Goal: Information Seeking & Learning: Compare options

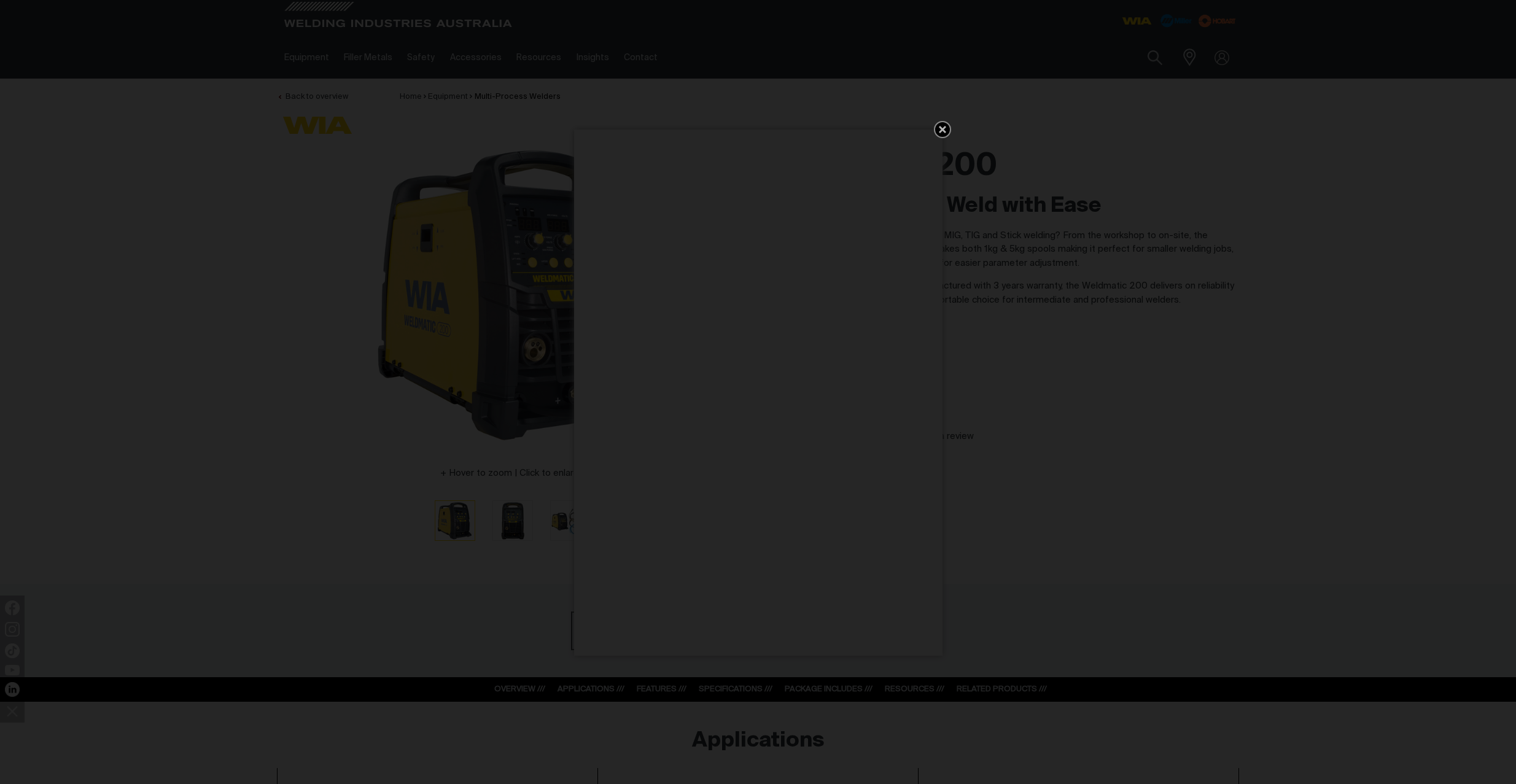
click at [946, 129] on icon "Get 5 WIA Welding Guides Free!" at bounding box center [943, 130] width 15 height 15
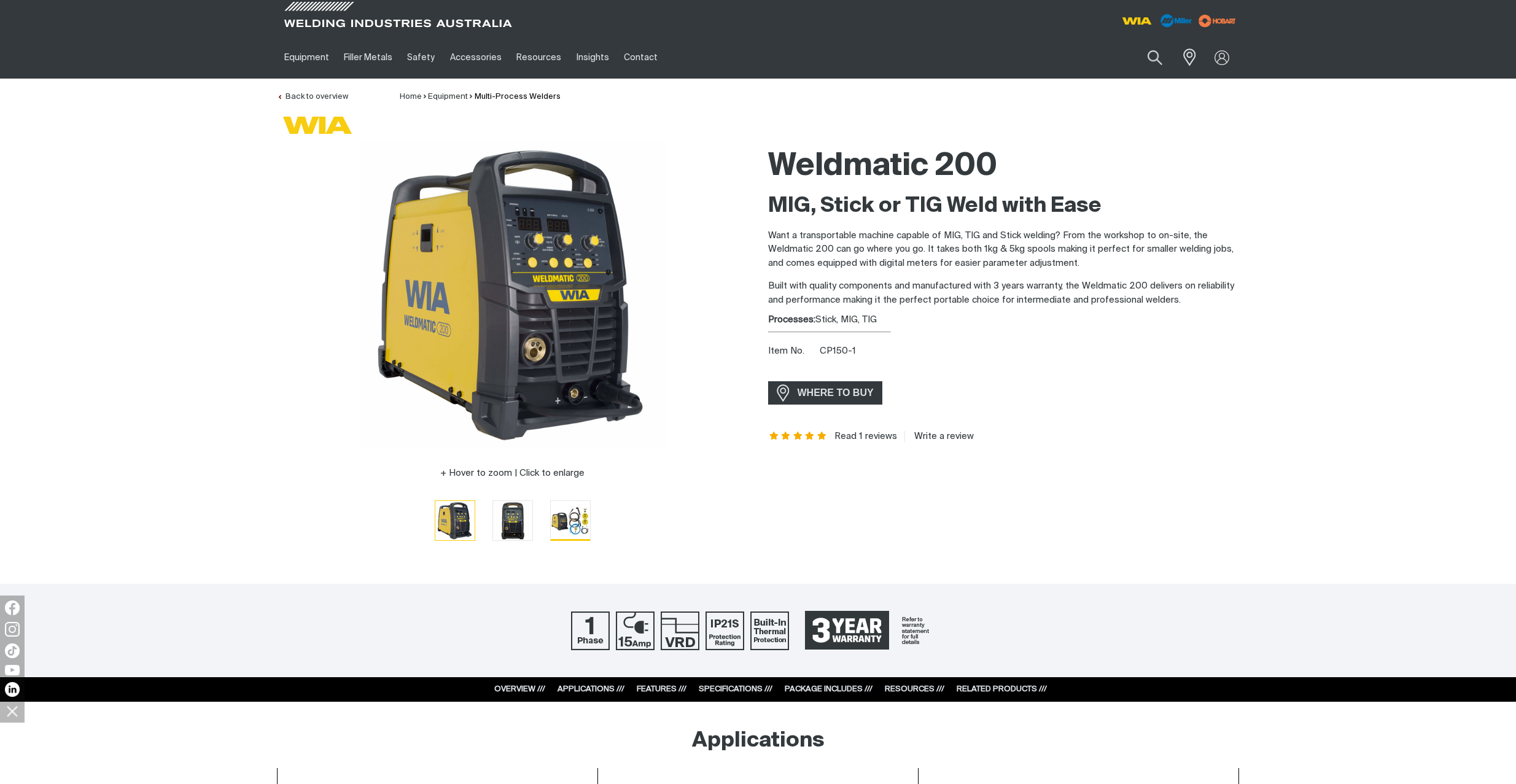
click at [575, 518] on img "Go to slide 3" at bounding box center [570, 520] width 40 height 39
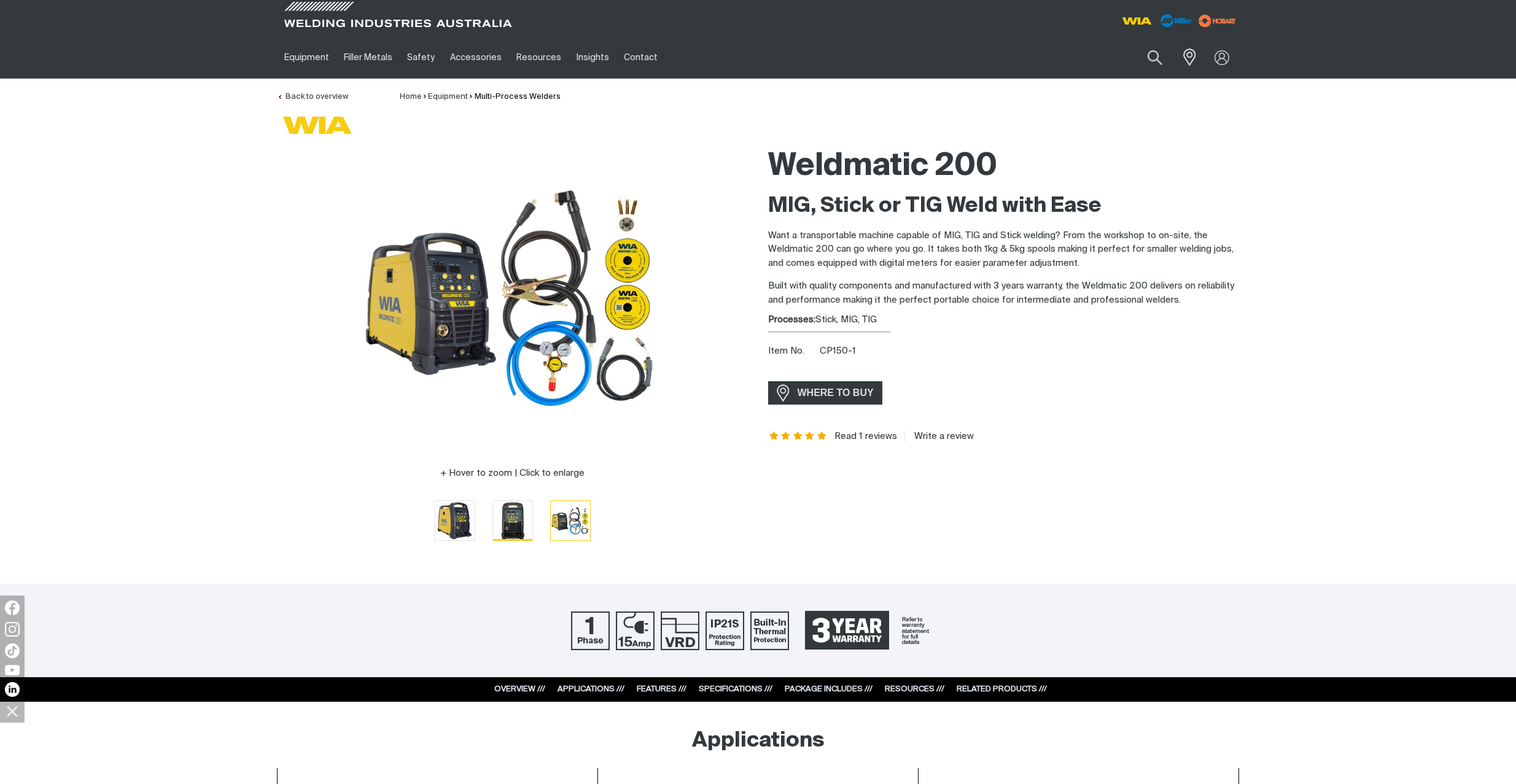
click at [521, 518] on img "Go to slide 2" at bounding box center [513, 520] width 40 height 39
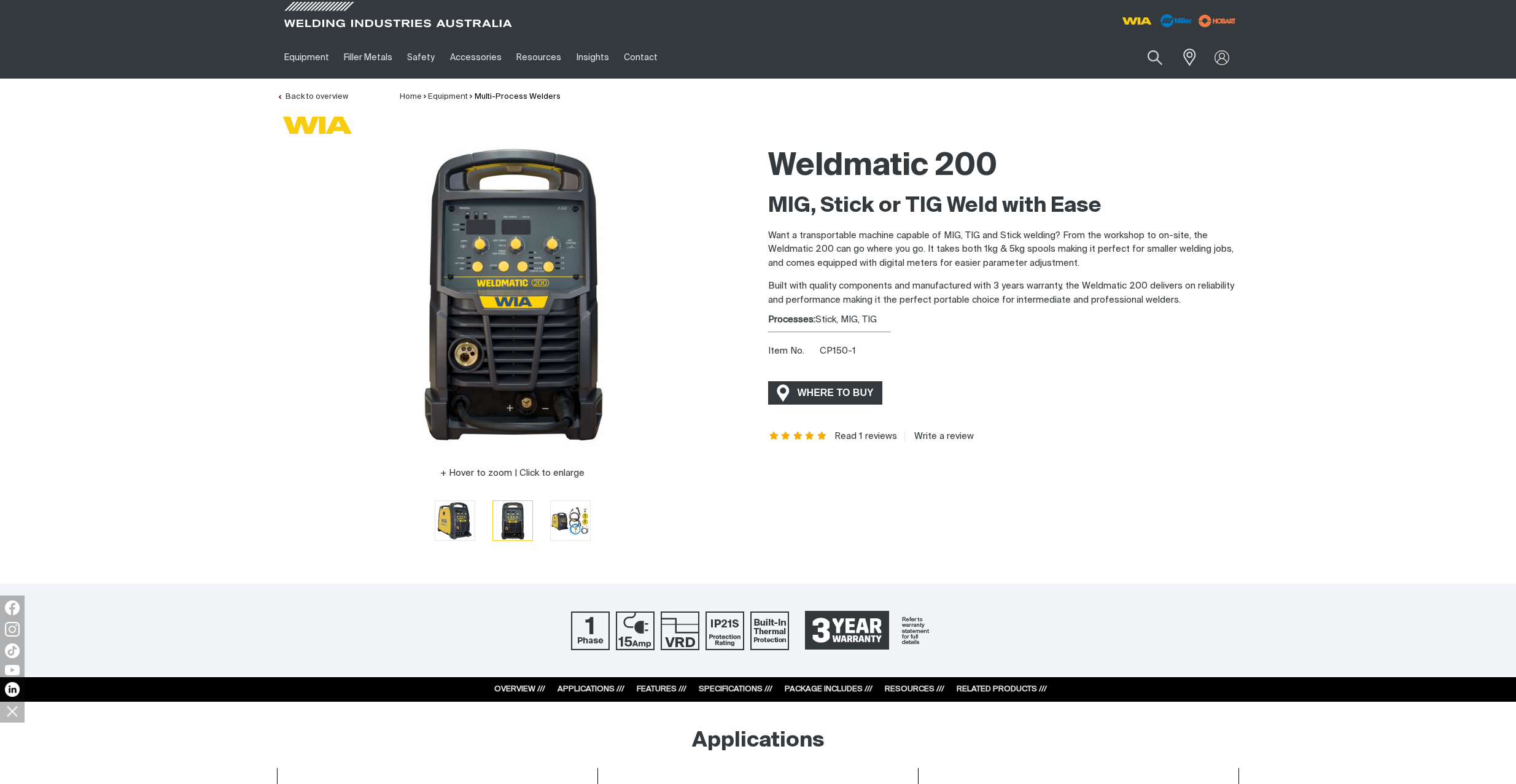
click at [831, 396] on span "WHERE TO BUY" at bounding box center [836, 393] width 92 height 19
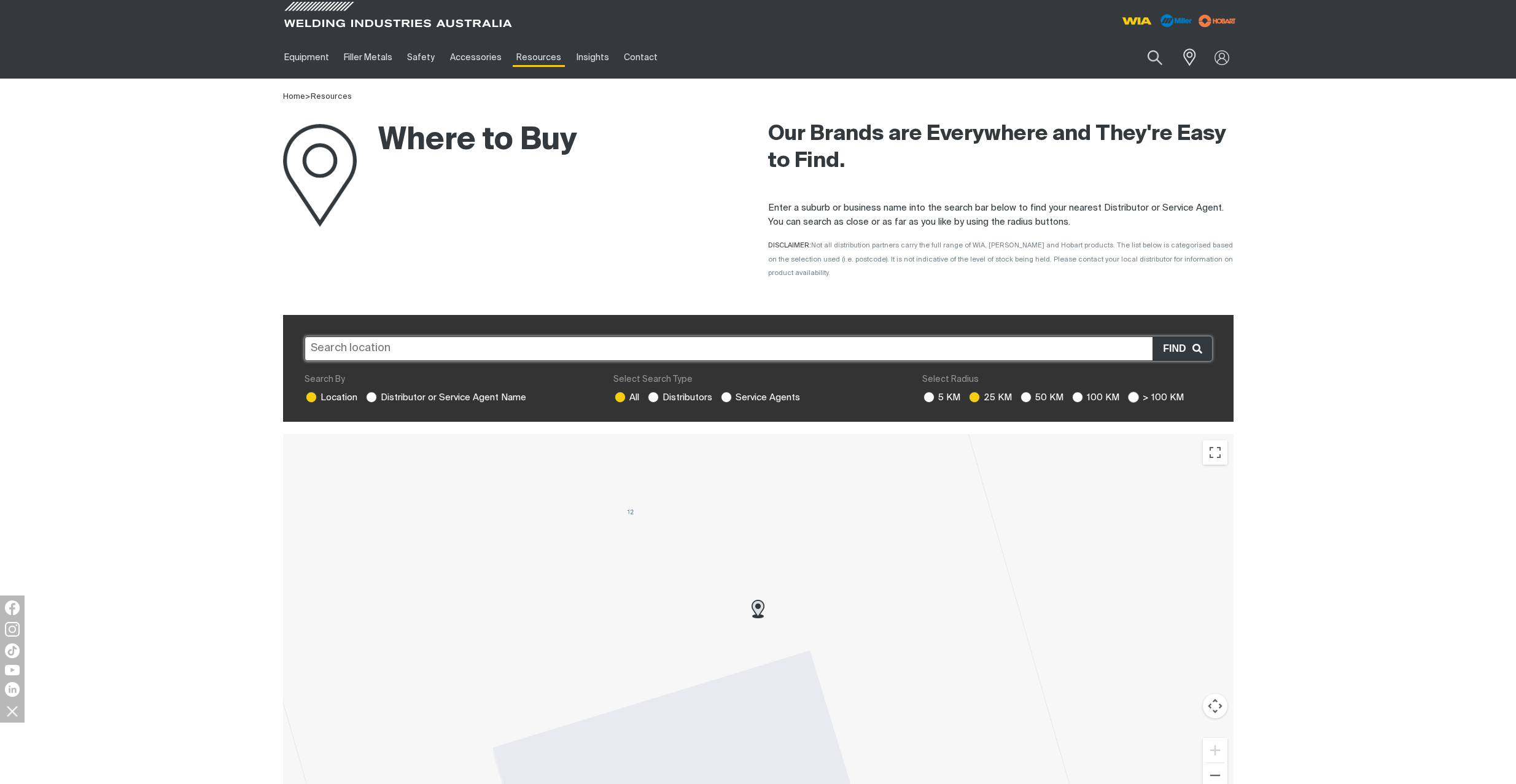
click at [1130, 392] on ins at bounding box center [1134, 397] width 11 height 11
click at [1130, 392] on input "> 100 KM" at bounding box center [1132, 396] width 8 height 8
radio input "true"
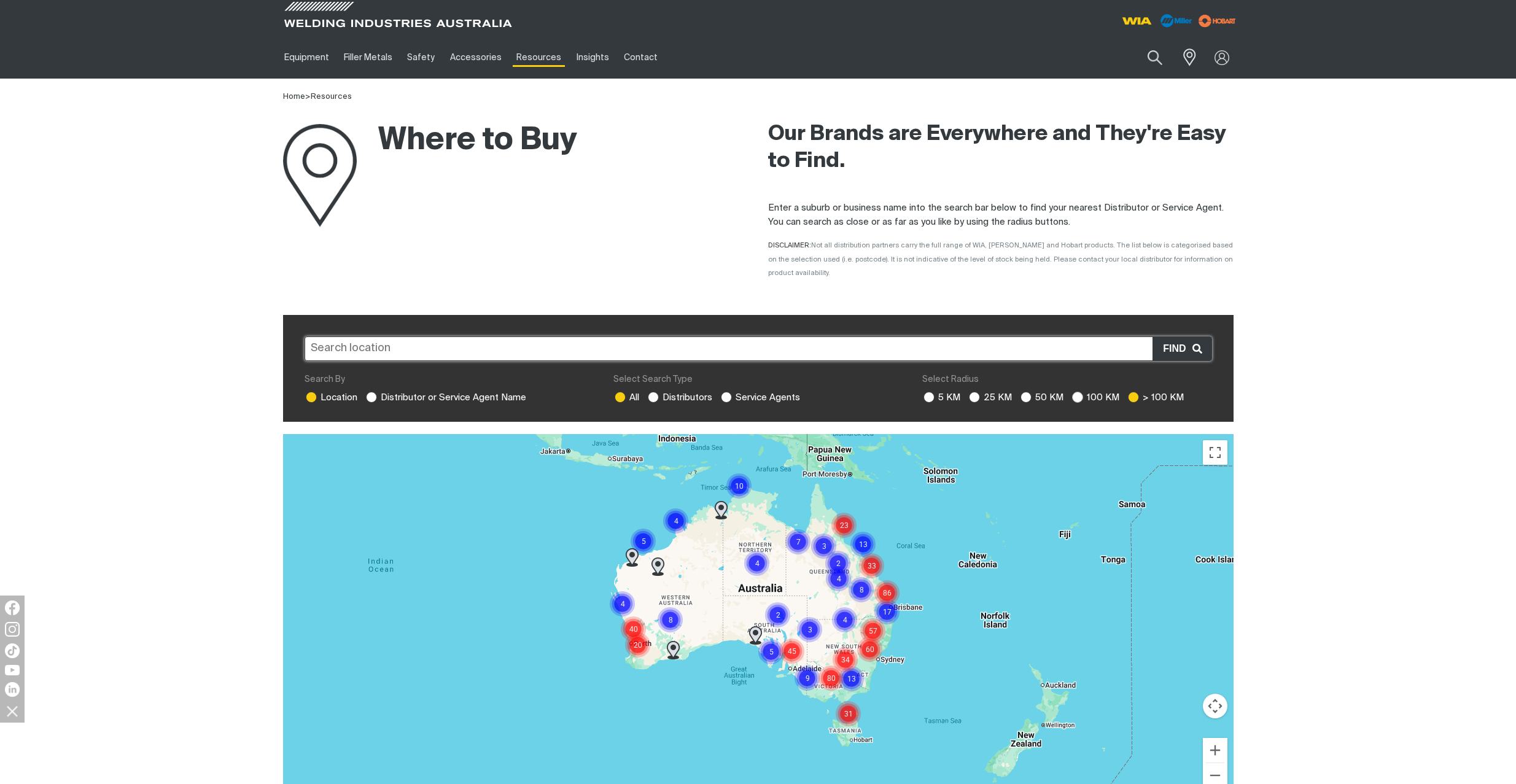
click at [1081, 392] on ins at bounding box center [1078, 397] width 11 height 11
click at [1080, 392] on input "100 KM" at bounding box center [1076, 396] width 8 height 8
radio input "true"
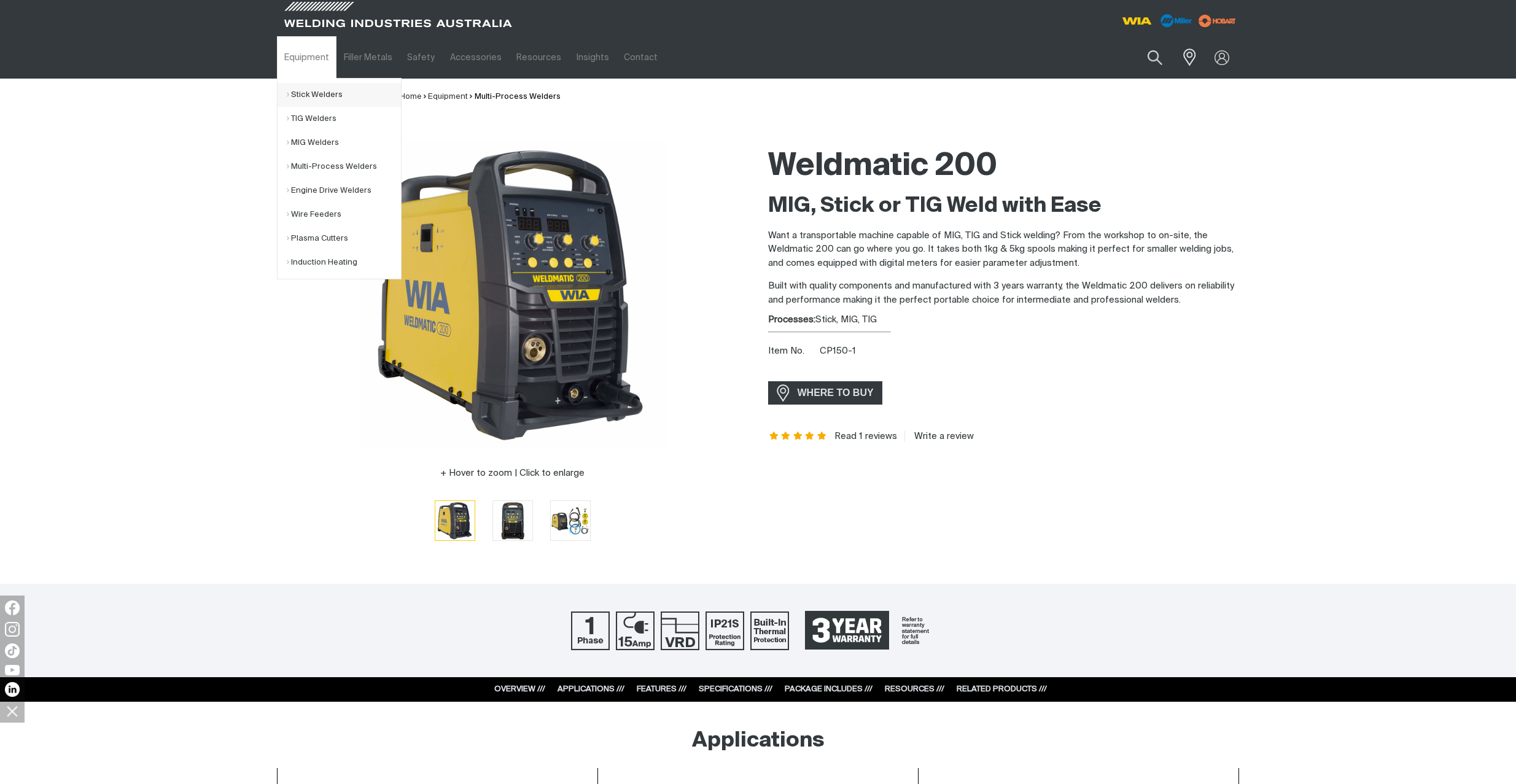
click at [301, 95] on link "Stick Welders" at bounding box center [344, 95] width 114 height 24
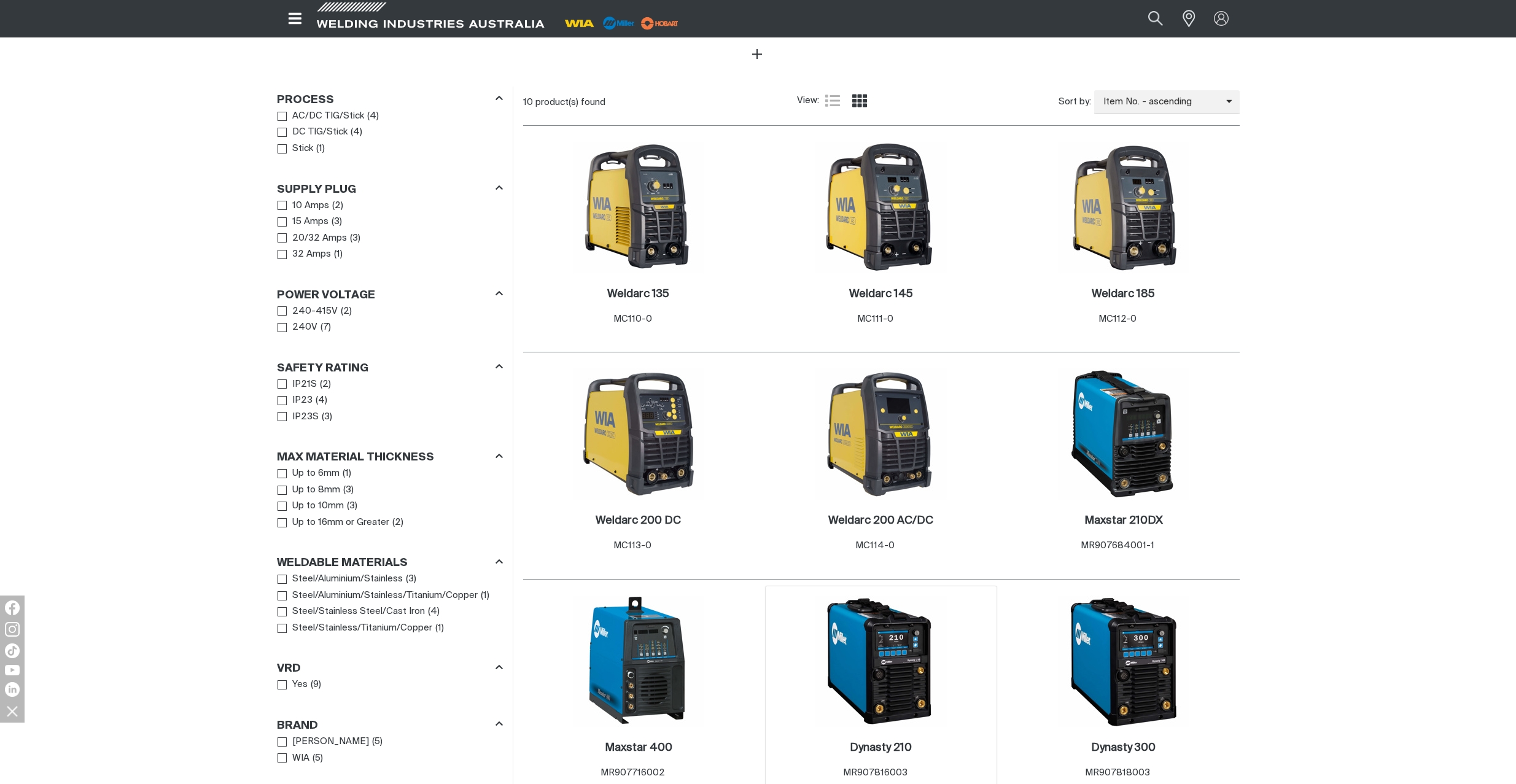
scroll to position [537, 0]
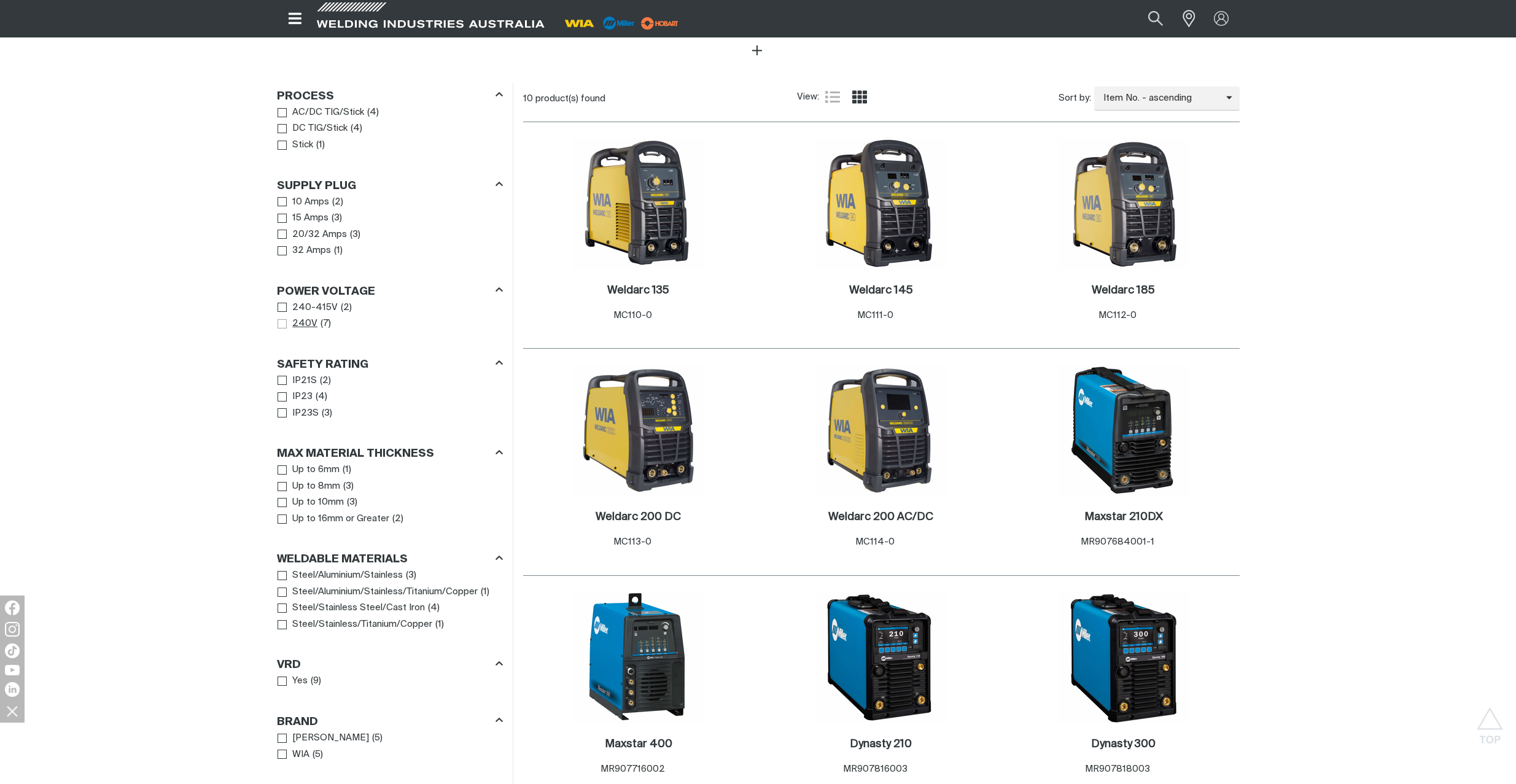
click at [281, 319] on span "Power Voltage" at bounding box center [282, 323] width 9 height 9
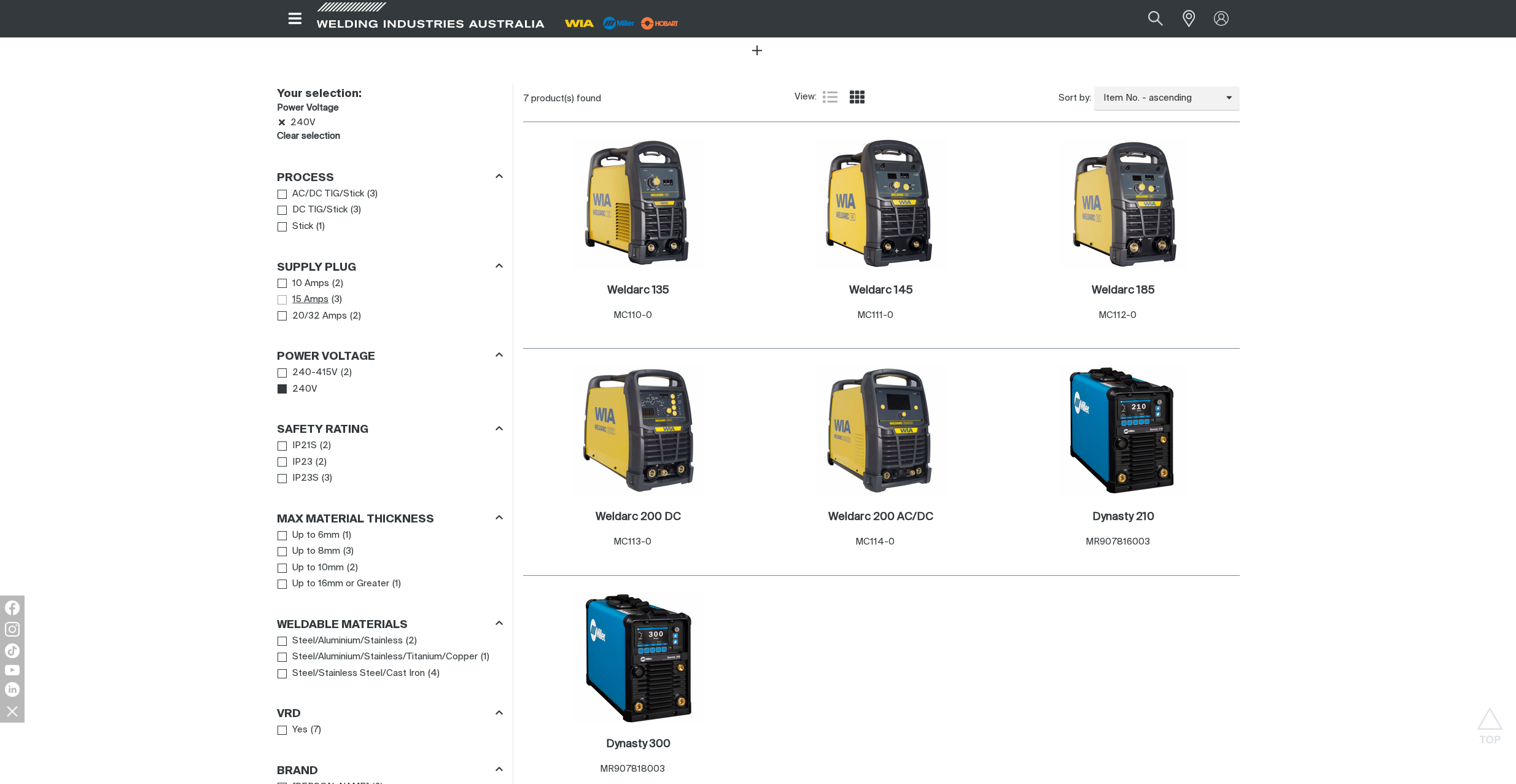
click at [282, 295] on span "Supply Plug" at bounding box center [282, 300] width 9 height 9
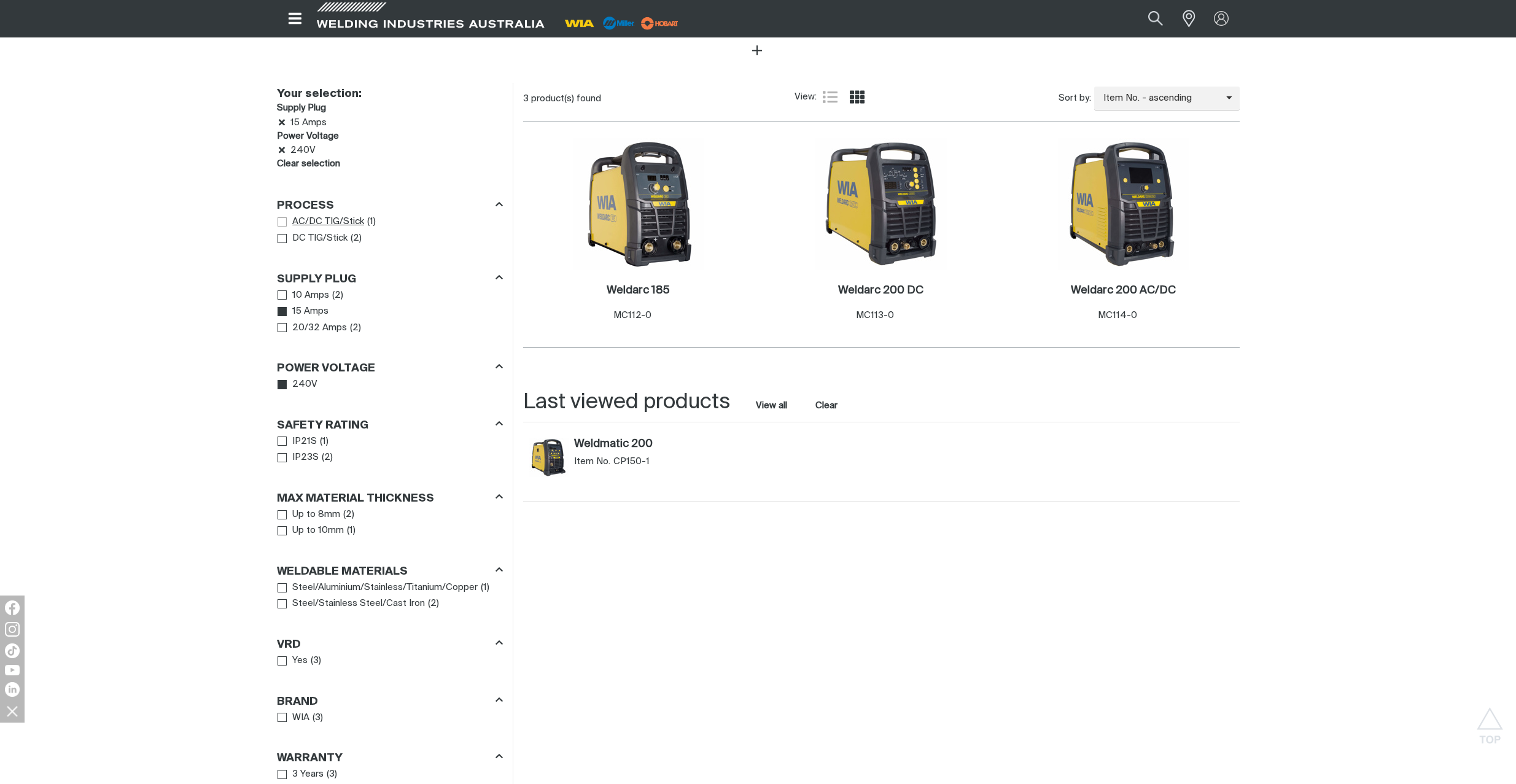
click at [282, 218] on span "Process" at bounding box center [282, 222] width 9 height 9
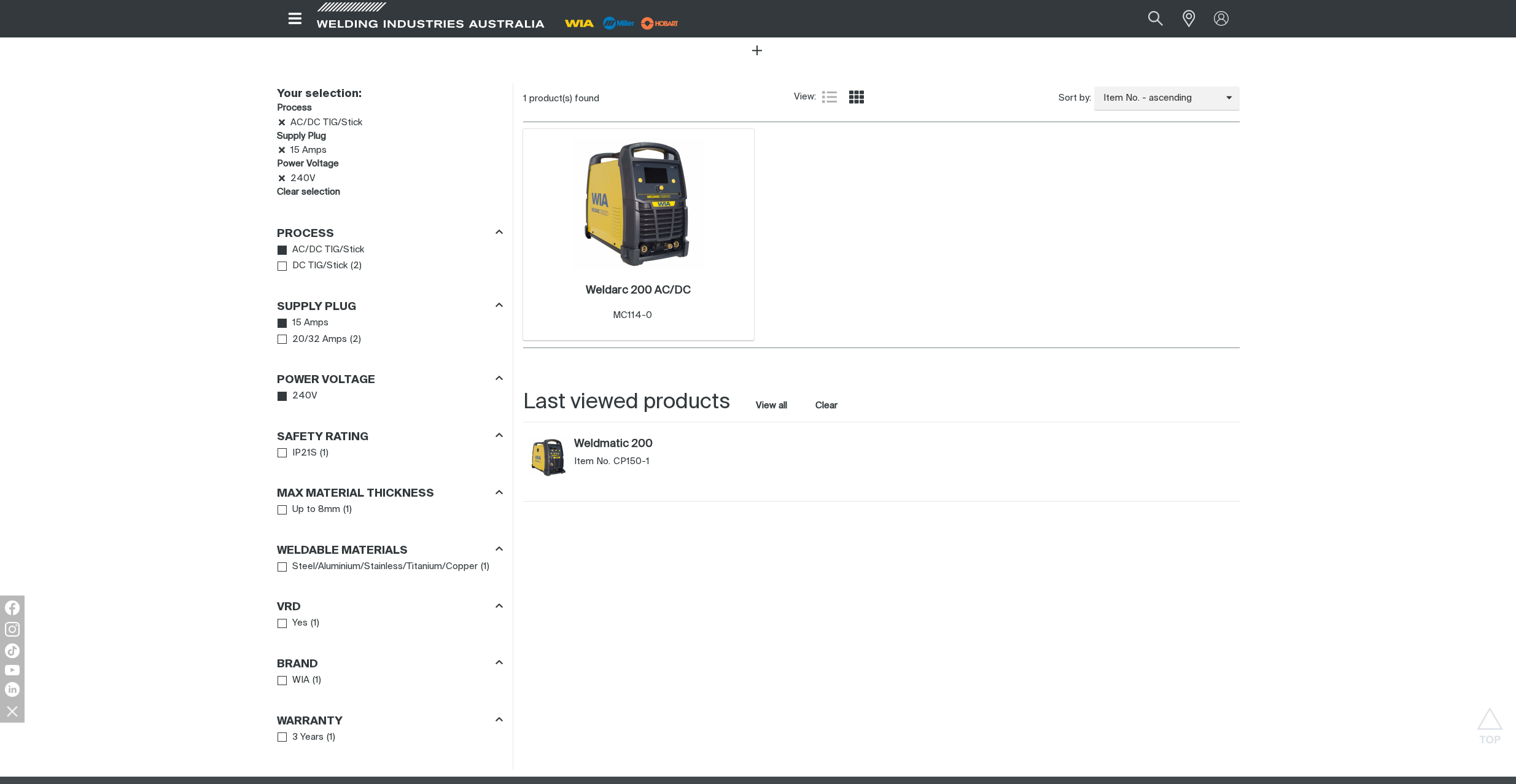
click at [648, 199] on img at bounding box center [639, 203] width 131 height 131
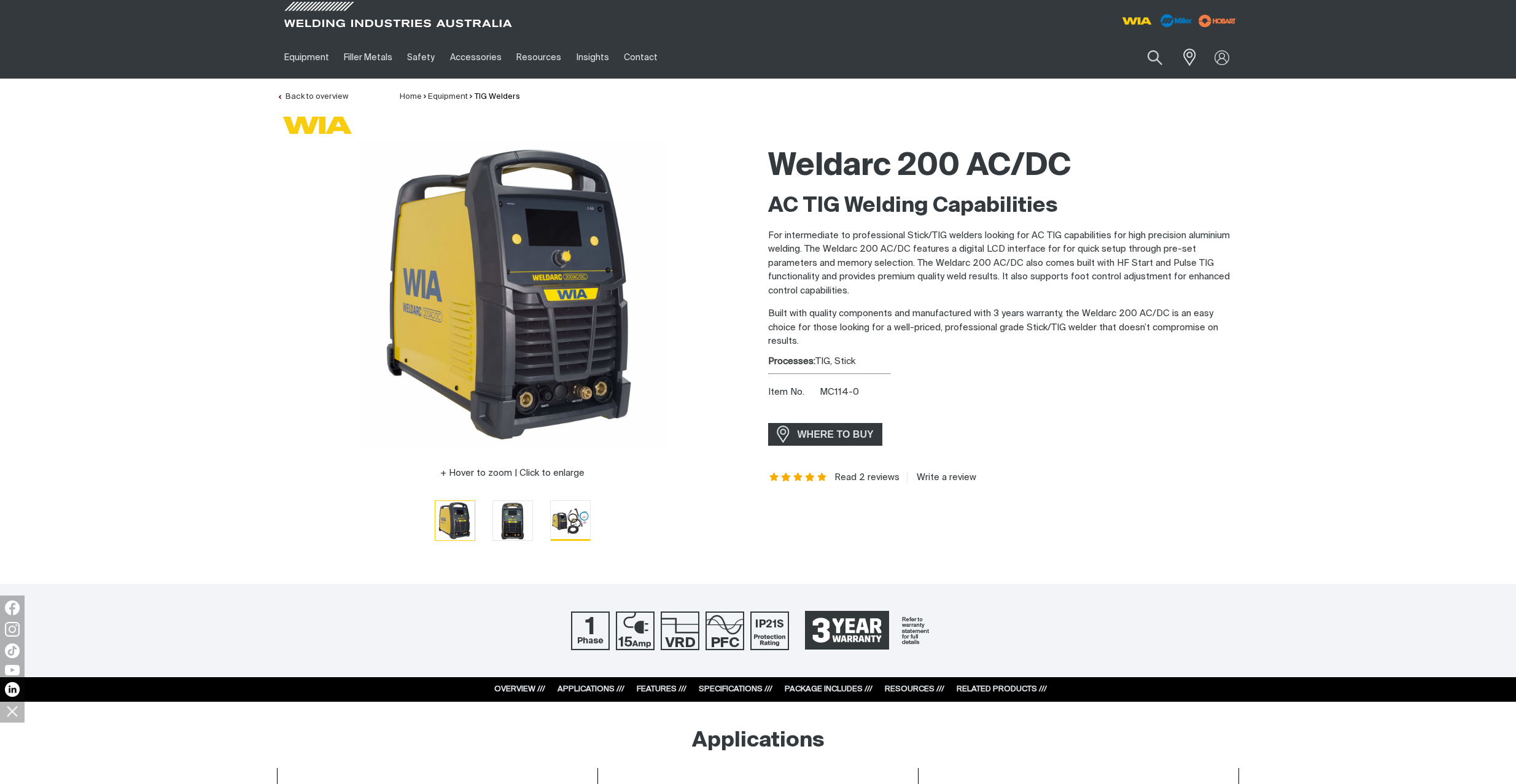
click at [570, 519] on img "Go to slide 3" at bounding box center [570, 520] width 40 height 39
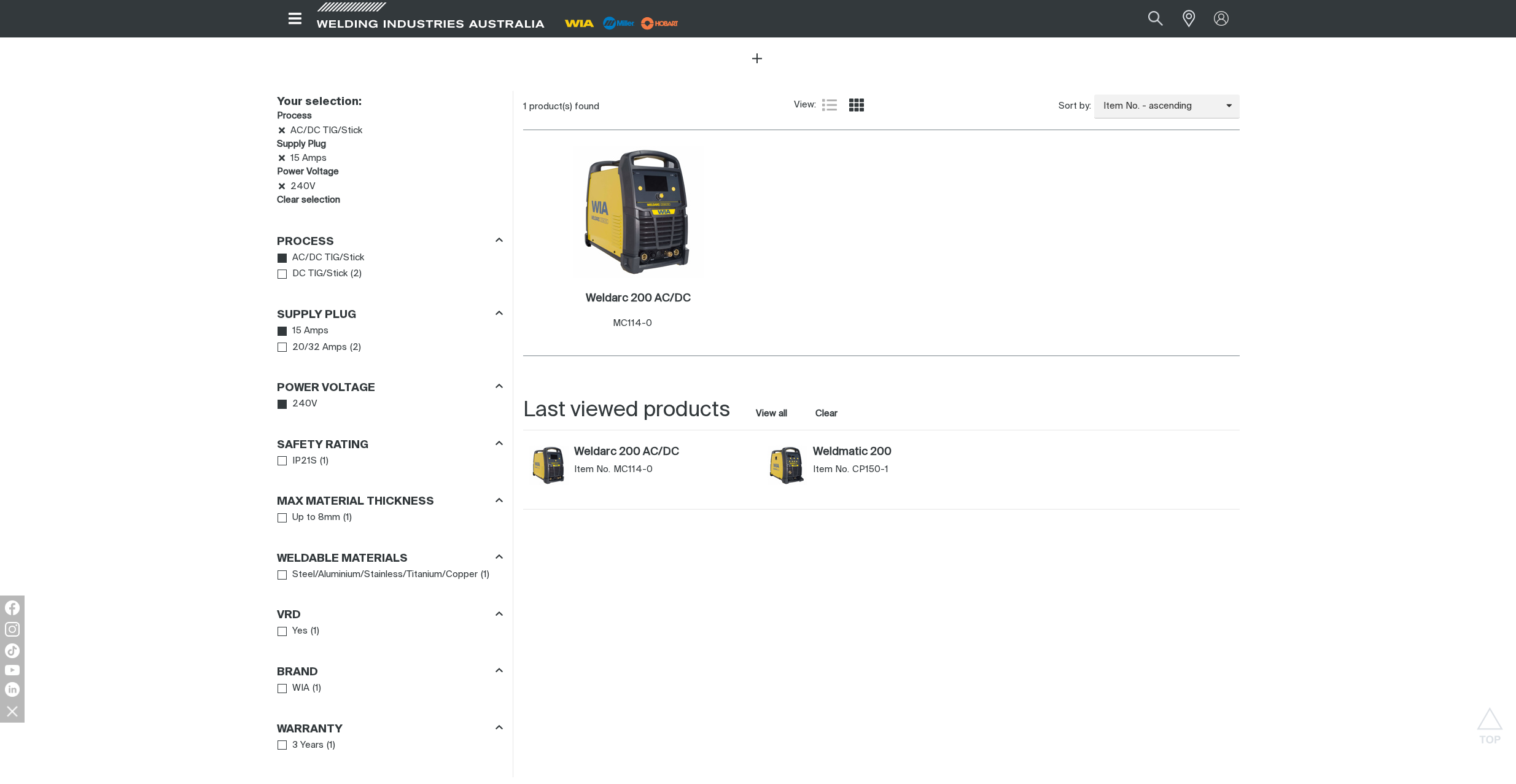
scroll to position [537, 0]
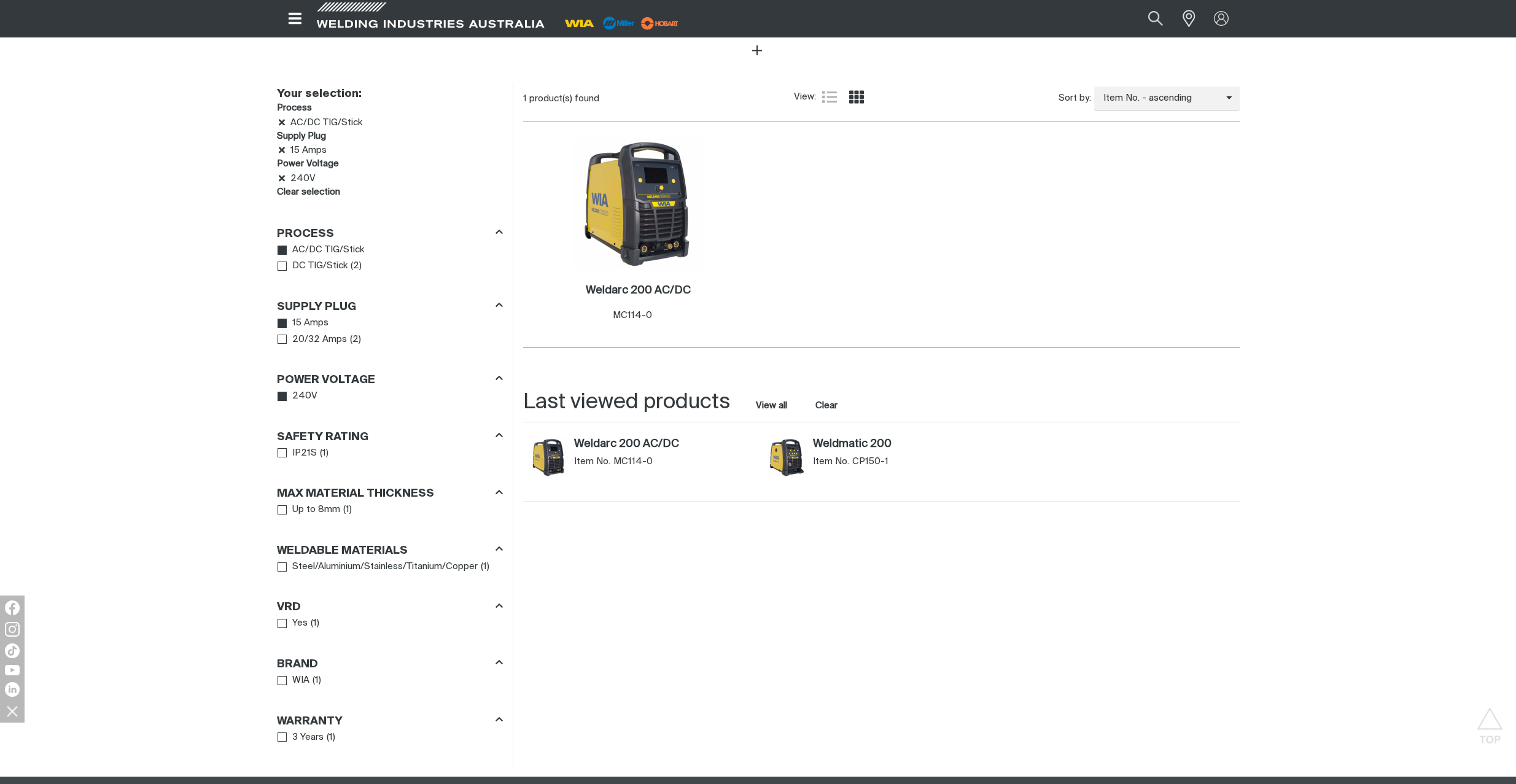
click at [801, 444] on img "Weldmatic 200 (CP150-1)" at bounding box center [787, 457] width 40 height 39
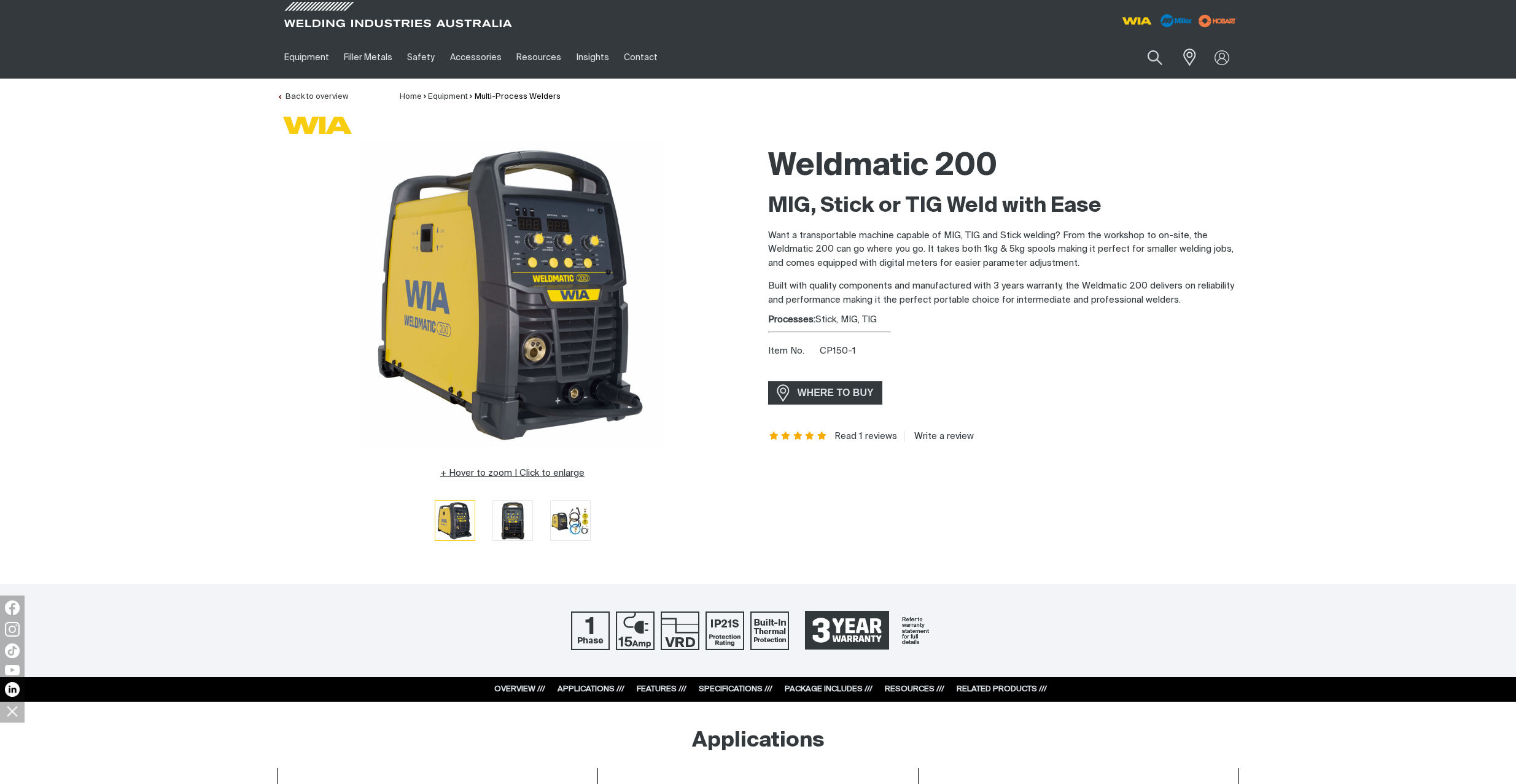
click at [512, 472] on button "Hover to zoom | Click to enlarge" at bounding box center [512, 473] width 159 height 15
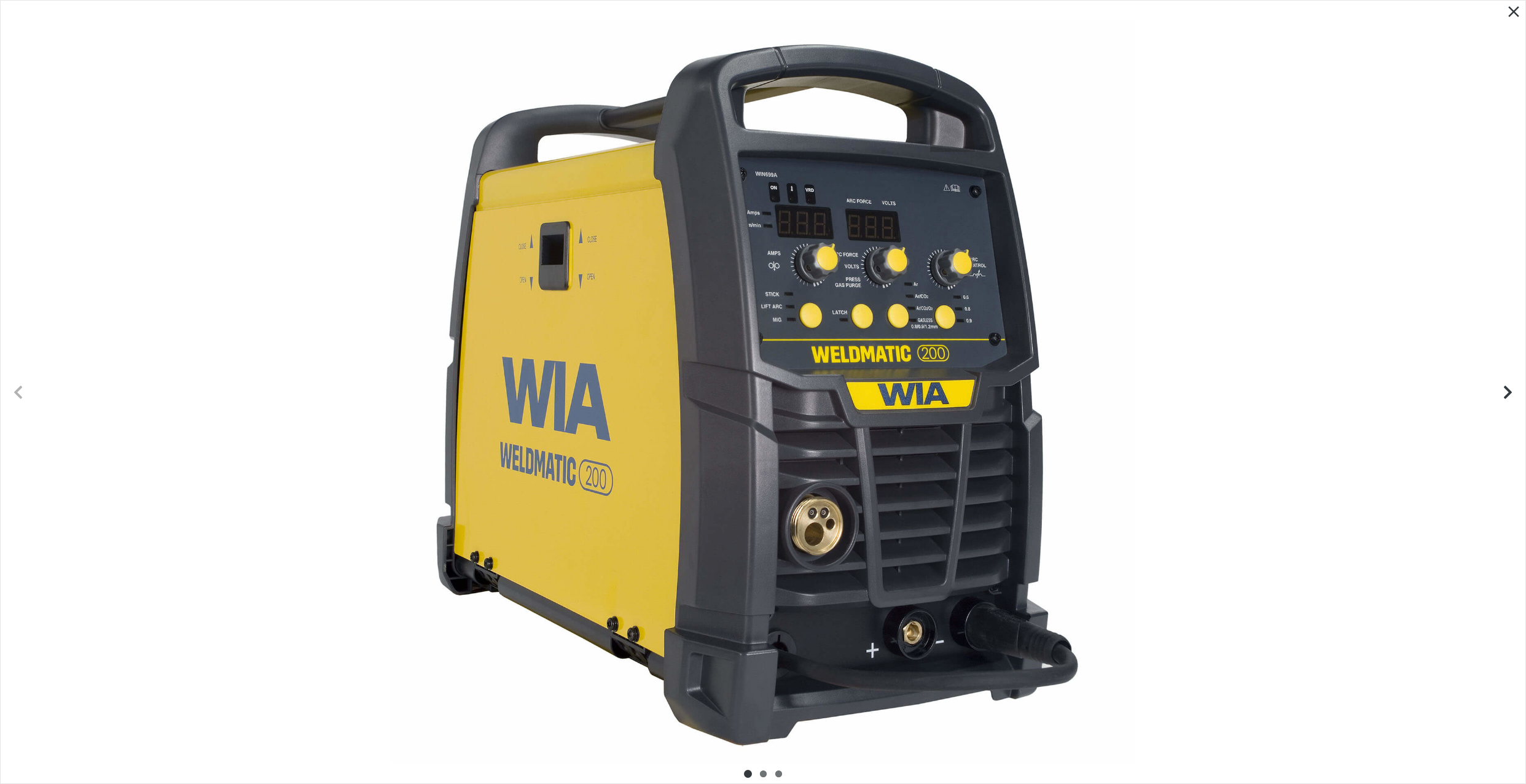
click at [715, 276] on div at bounding box center [763, 392] width 1525 height 783
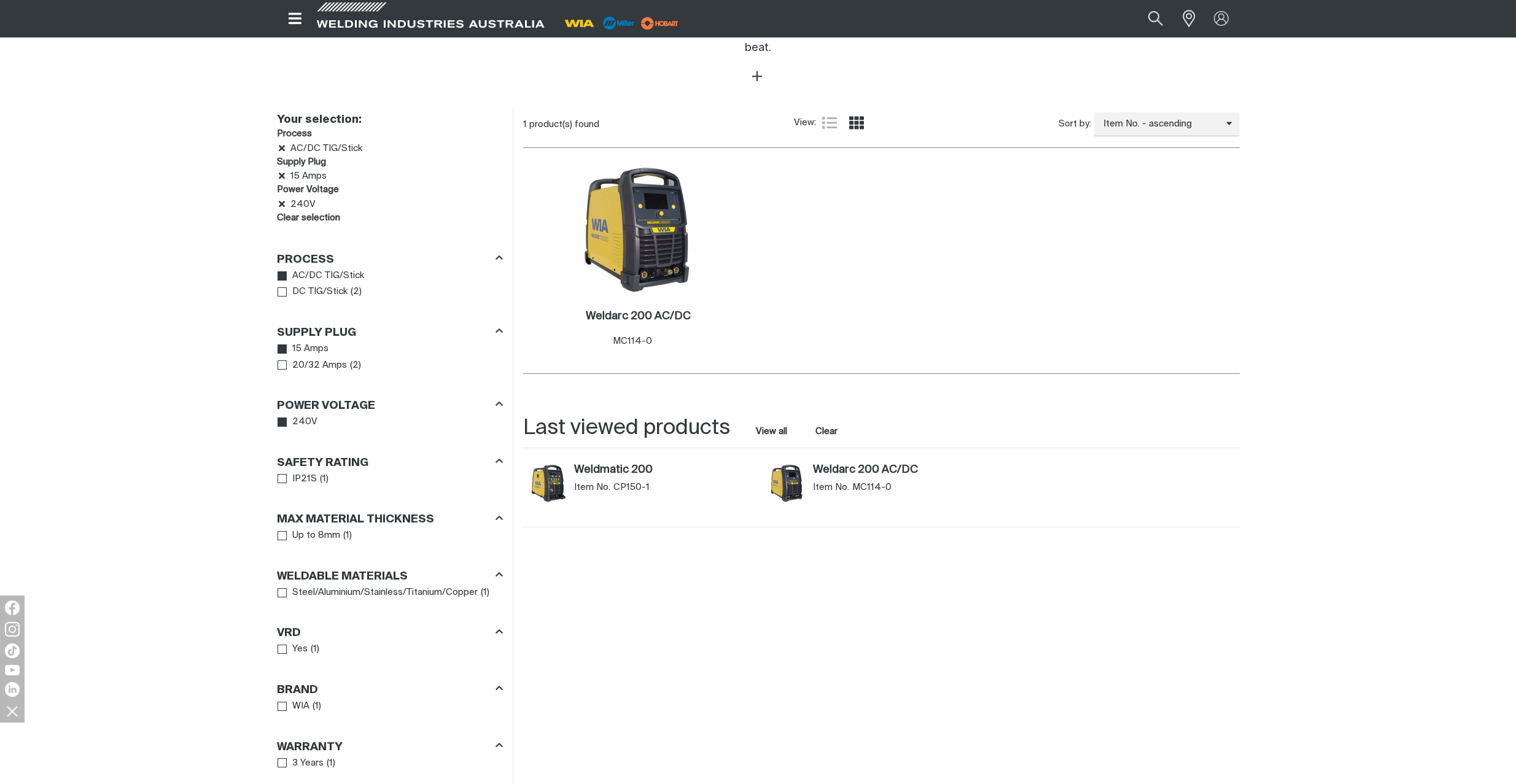
scroll to position [537, 0]
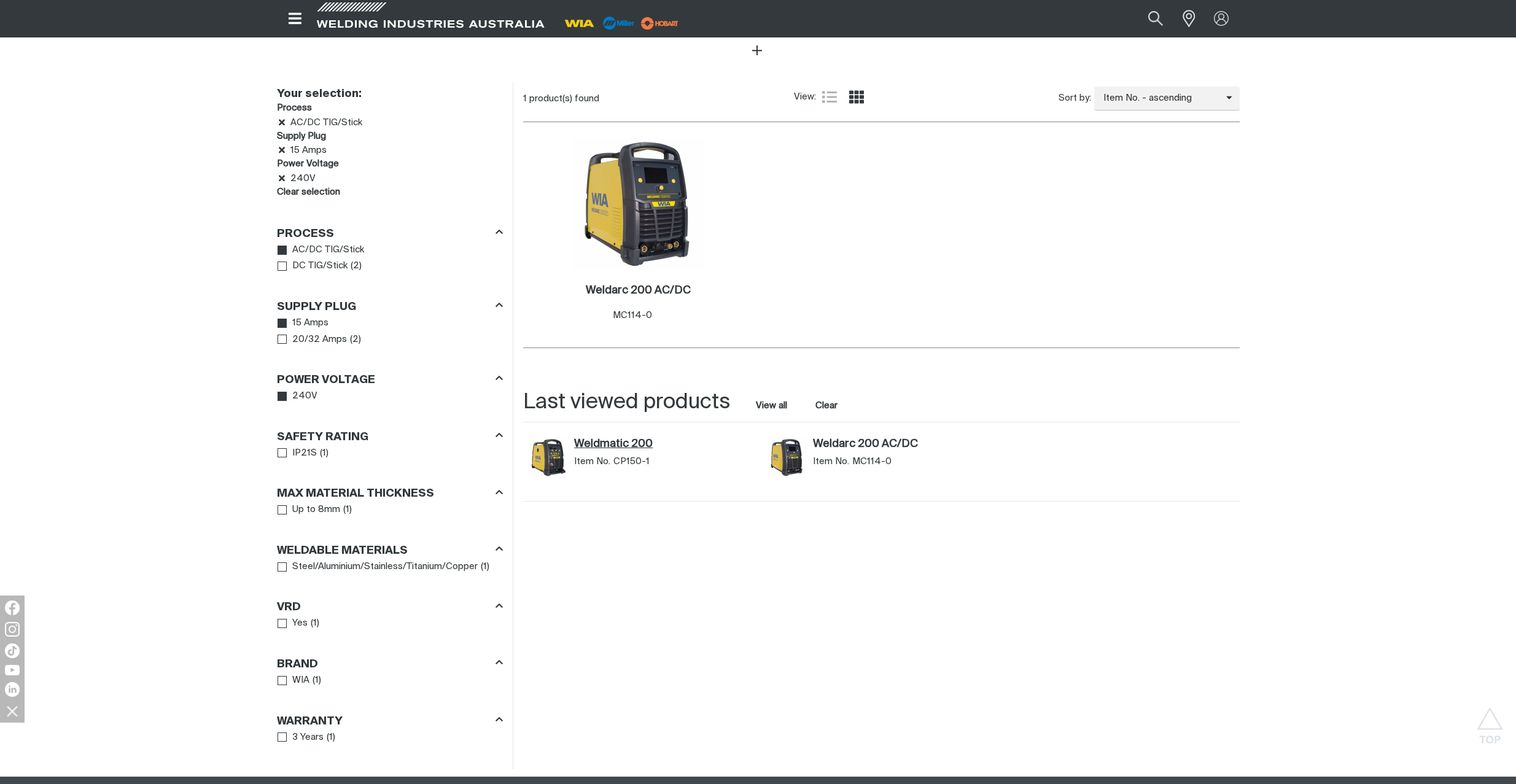
click at [590, 437] on link "Weldmatic 200" at bounding box center [664, 444] width 181 height 13
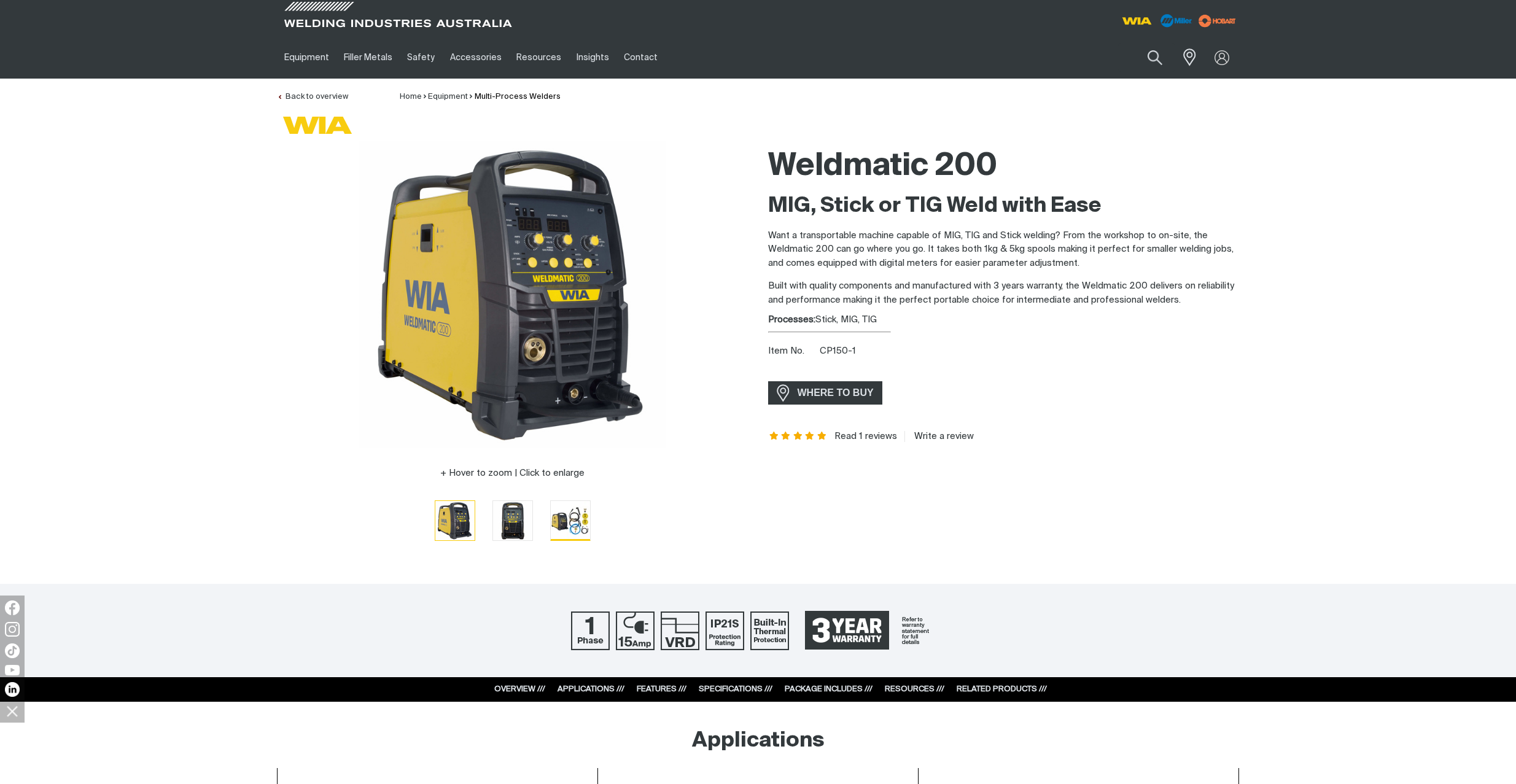
click at [578, 522] on img "Go to slide 3" at bounding box center [570, 520] width 40 height 39
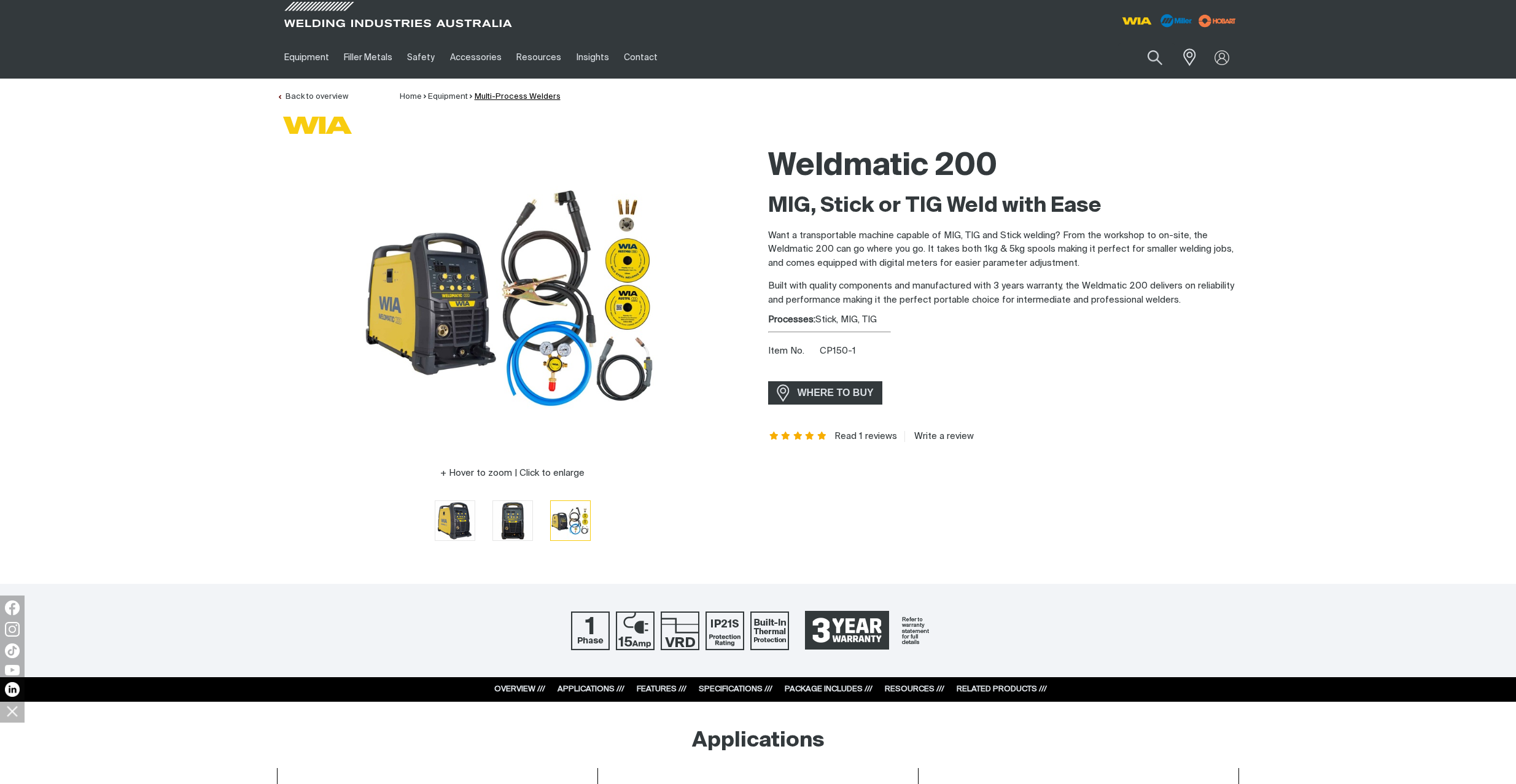
click at [506, 96] on link "Multi-Process Welders" at bounding box center [517, 96] width 86 height 8
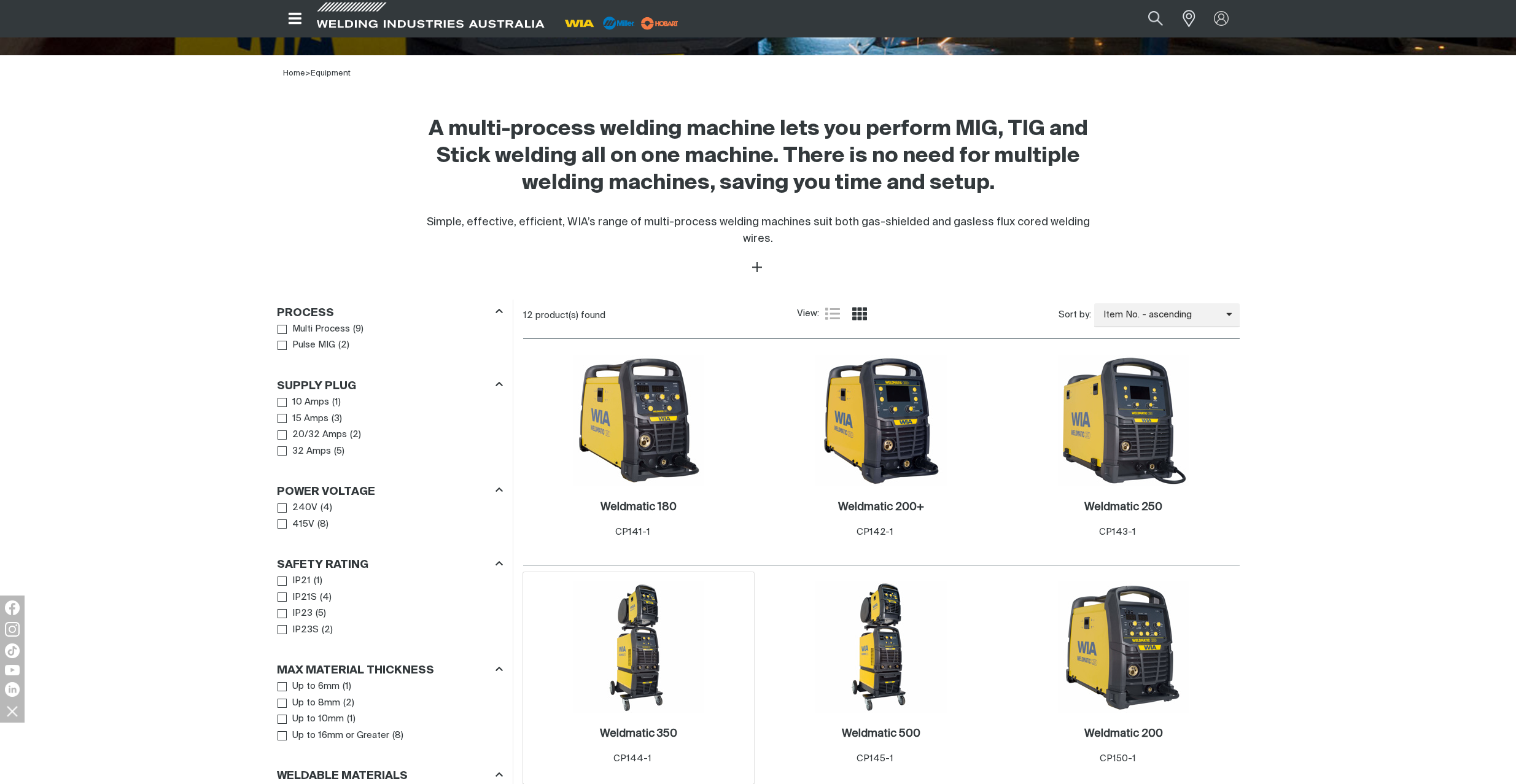
scroll to position [465, 0]
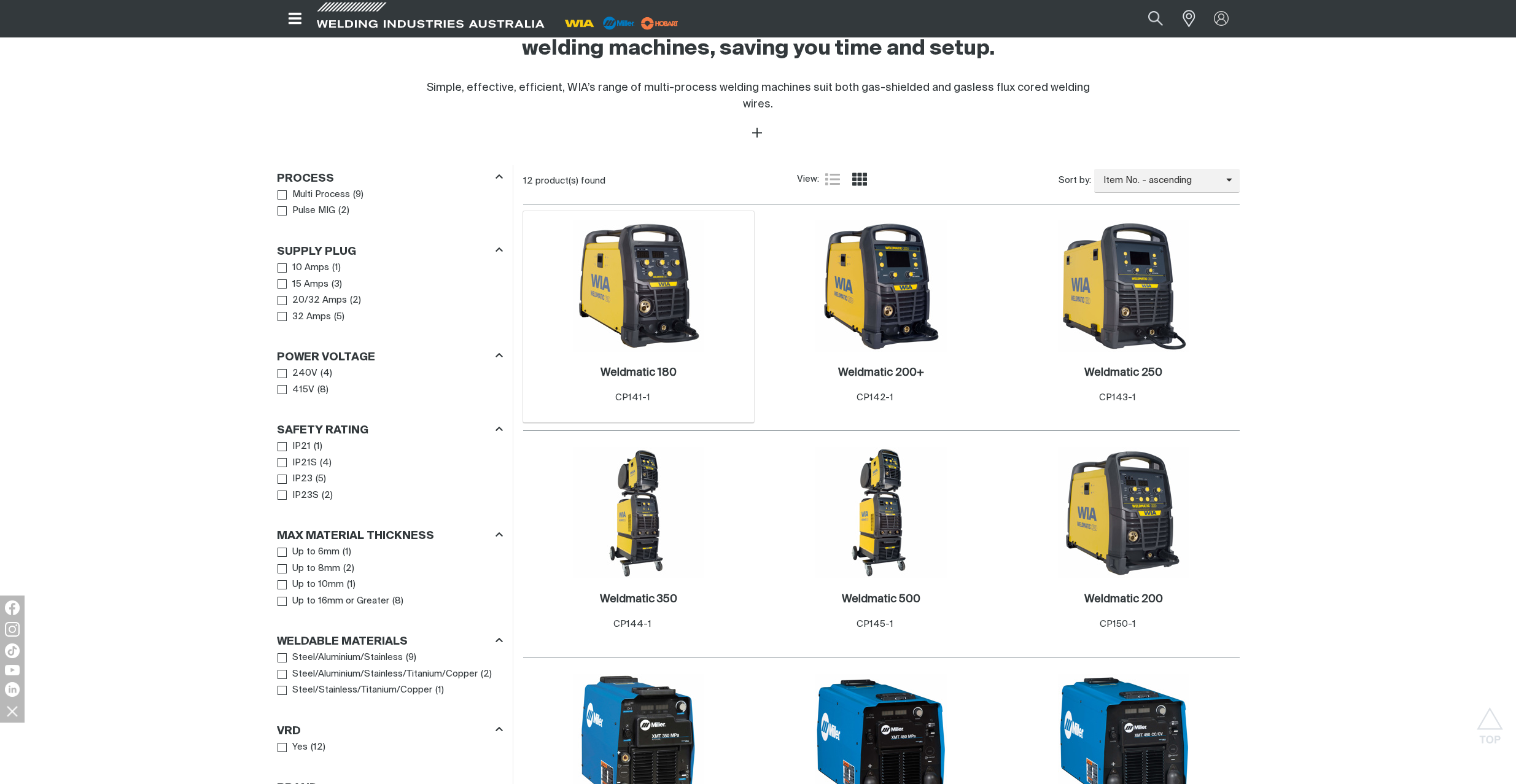
click at [648, 269] on img at bounding box center [639, 286] width 131 height 131
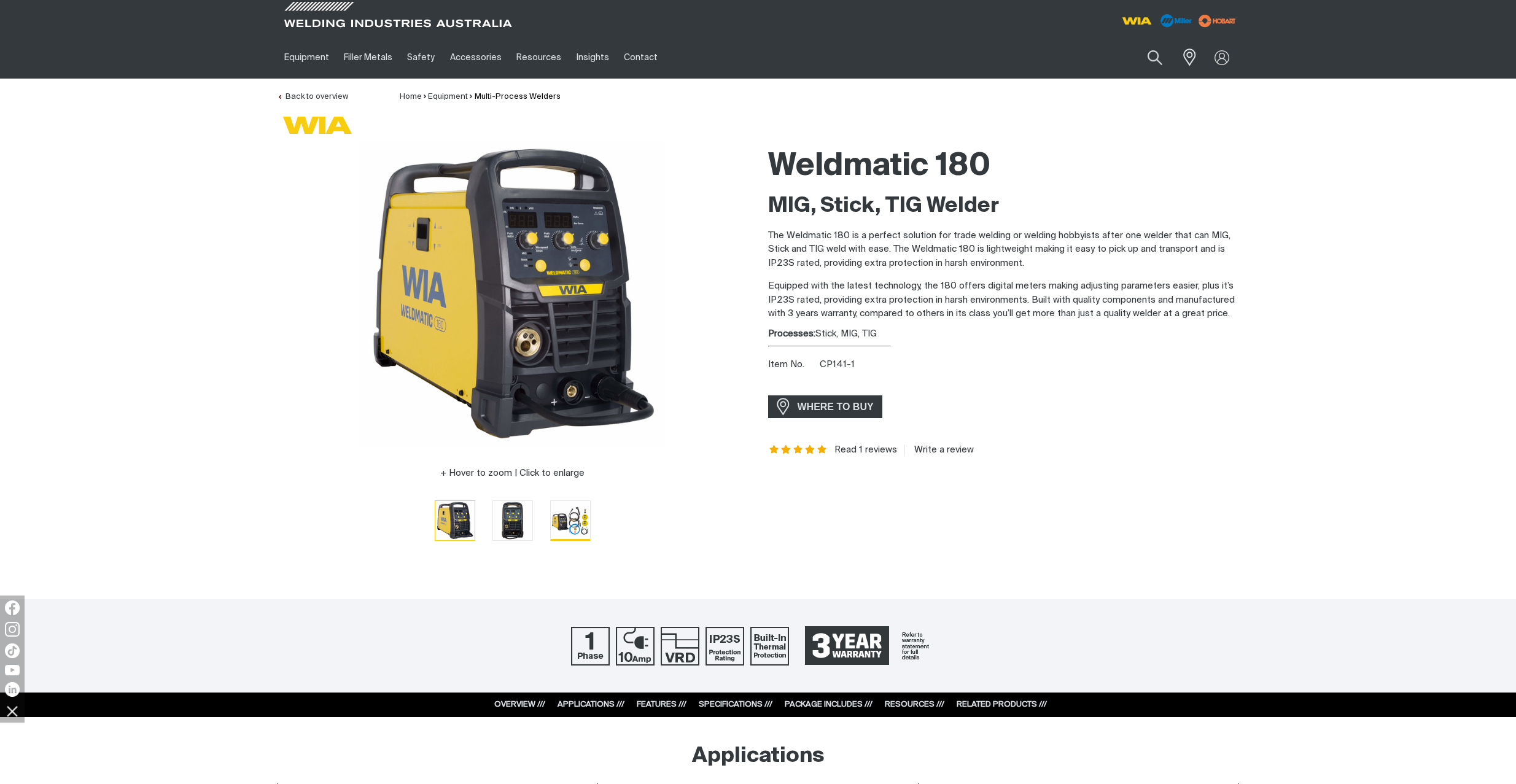
click at [571, 516] on img "Go to slide 3" at bounding box center [570, 520] width 40 height 39
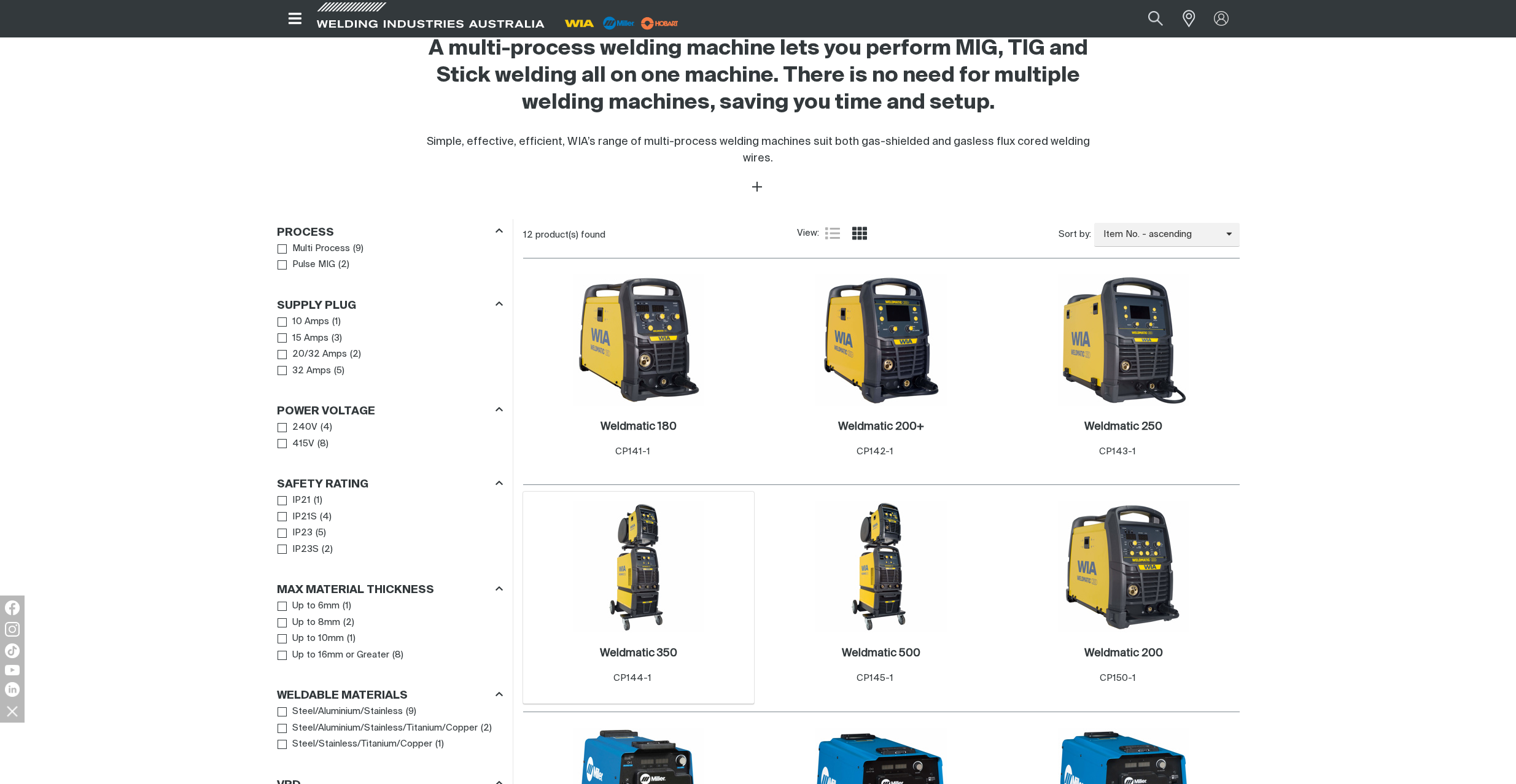
scroll to position [465, 0]
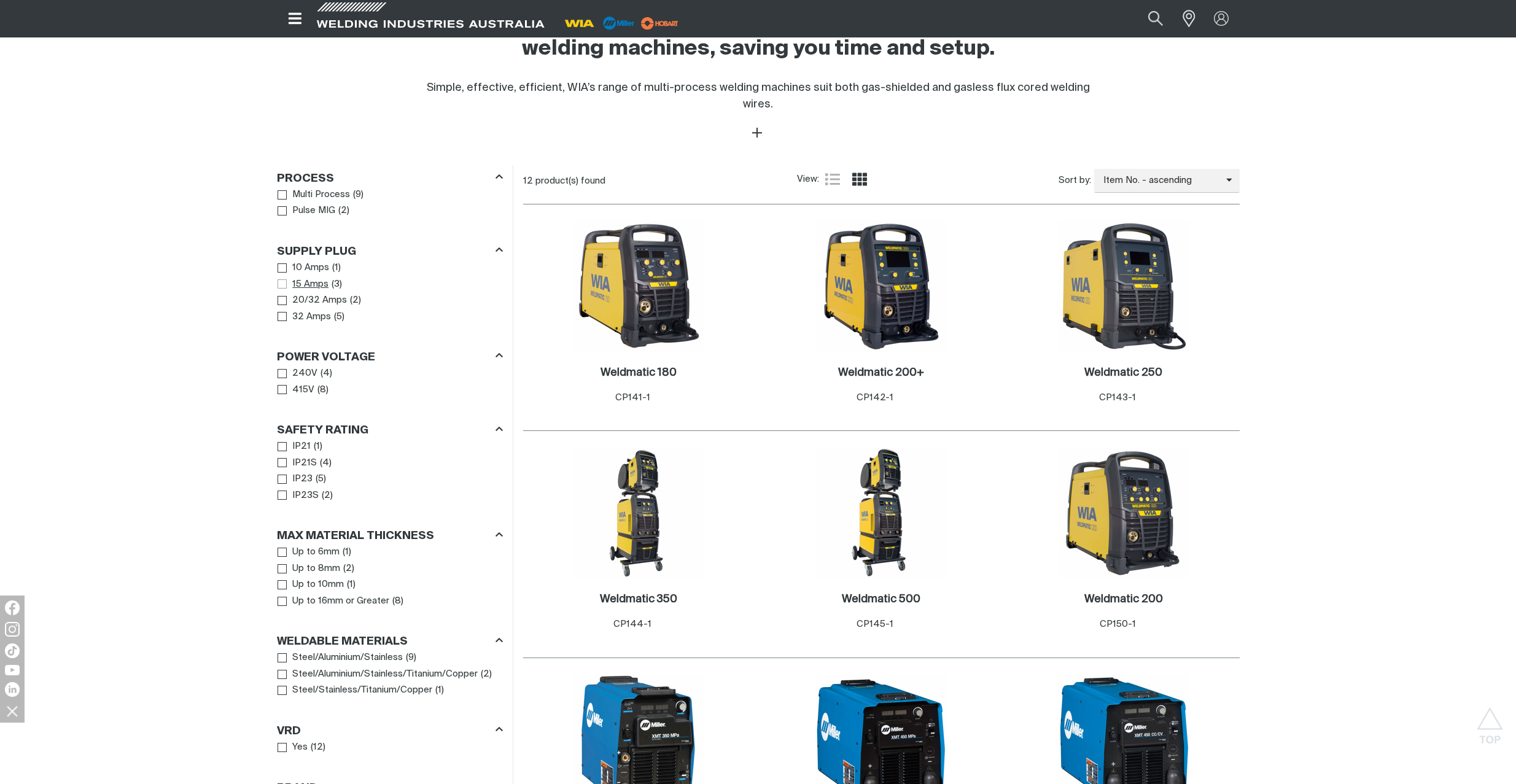
click at [282, 279] on span "Supply Plug" at bounding box center [282, 284] width 9 height 9
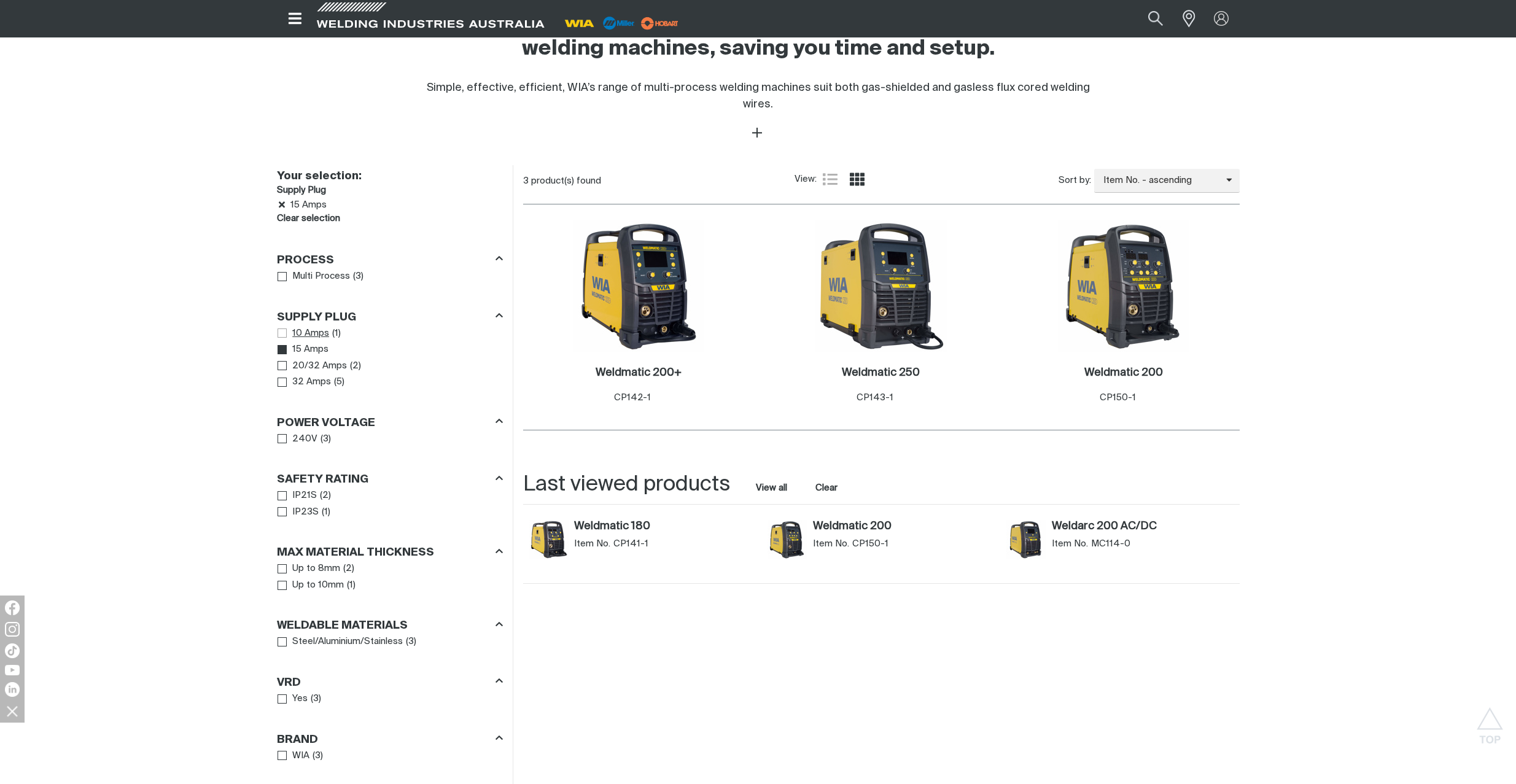
click at [279, 329] on span "Supply Plug" at bounding box center [282, 333] width 9 height 9
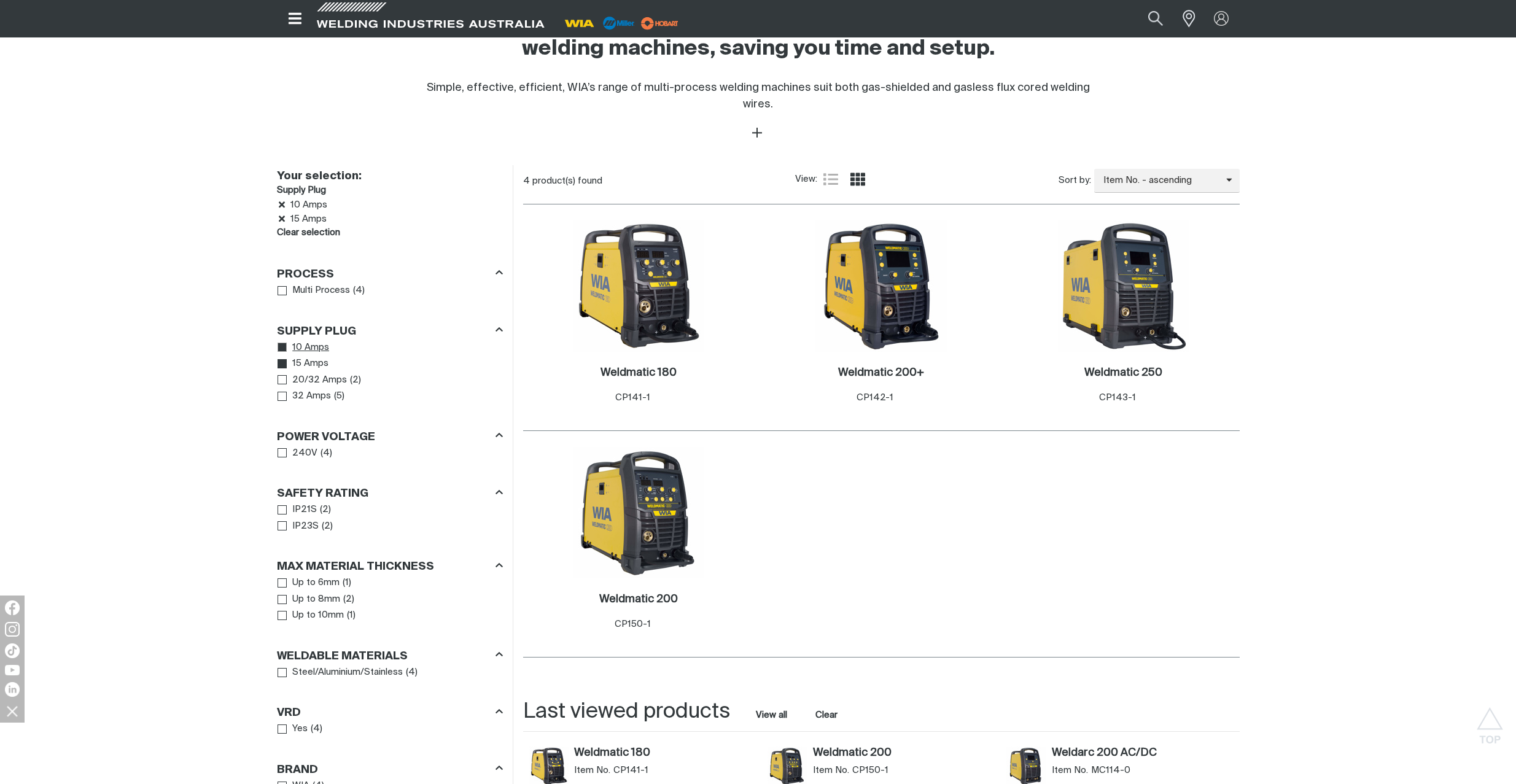
click at [279, 344] on icon "Supply Plug" at bounding box center [282, 347] width 9 height 7
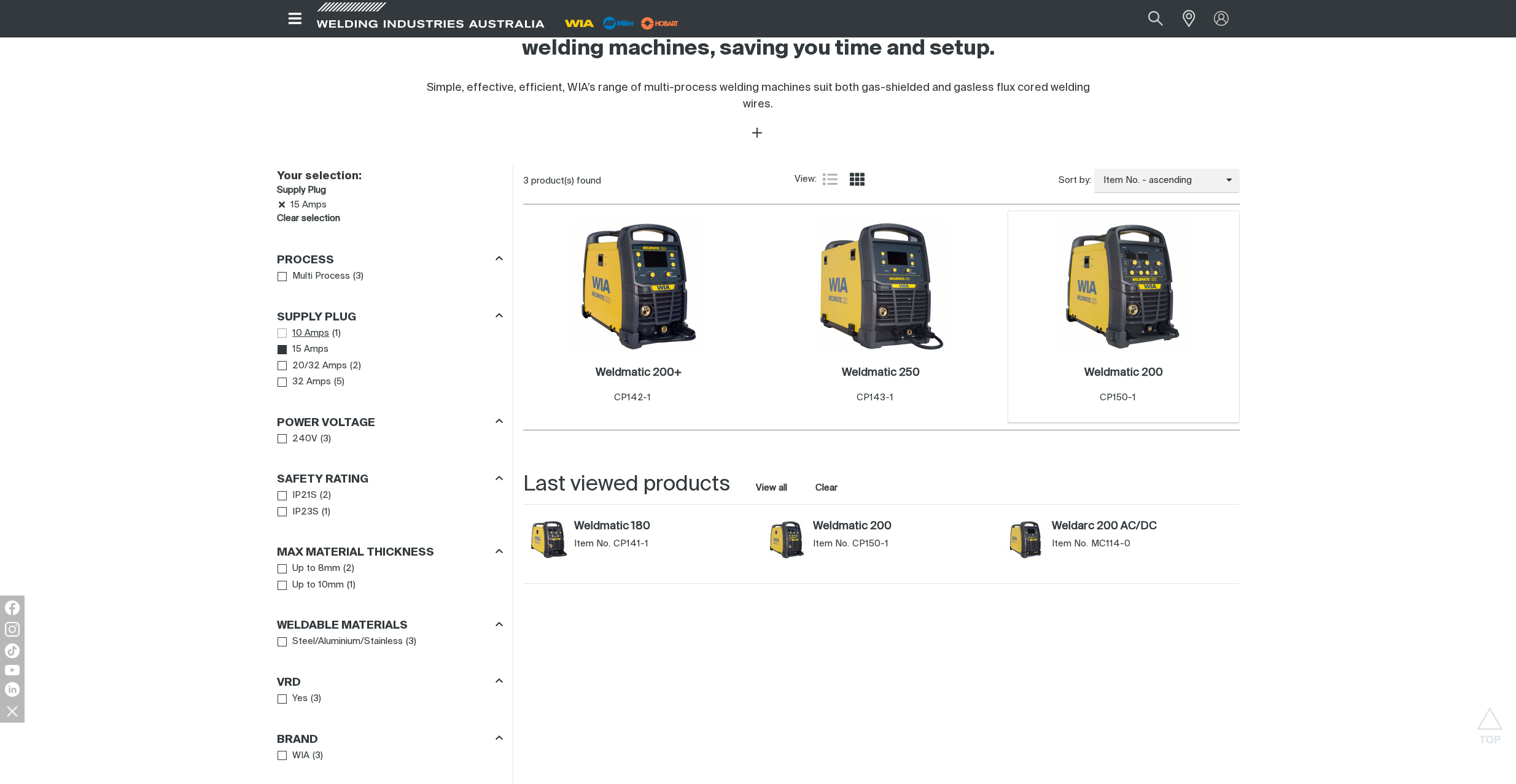
click at [1133, 271] on img at bounding box center [1124, 286] width 131 height 131
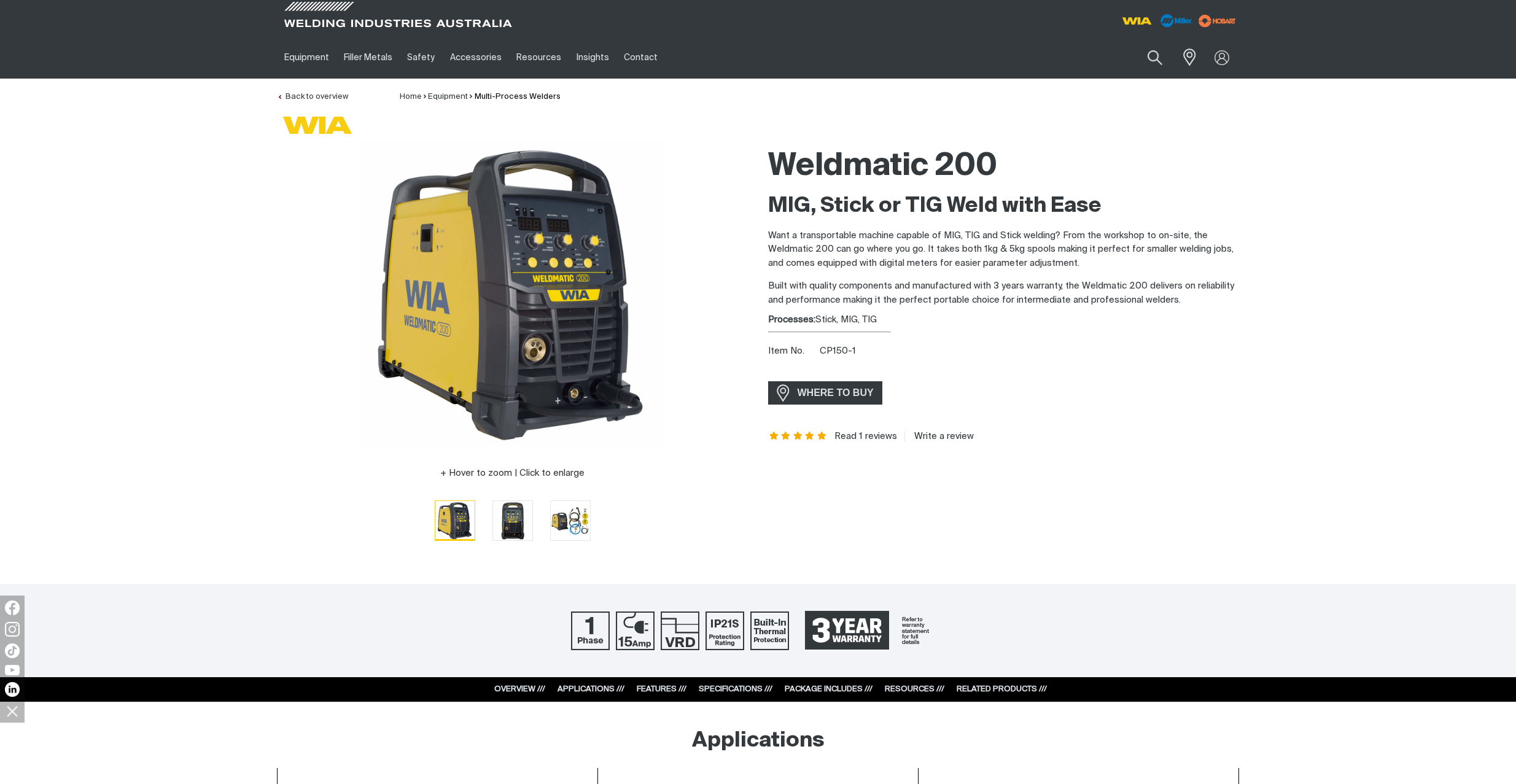
click at [457, 518] on img "Go to slide 1" at bounding box center [455, 520] width 40 height 39
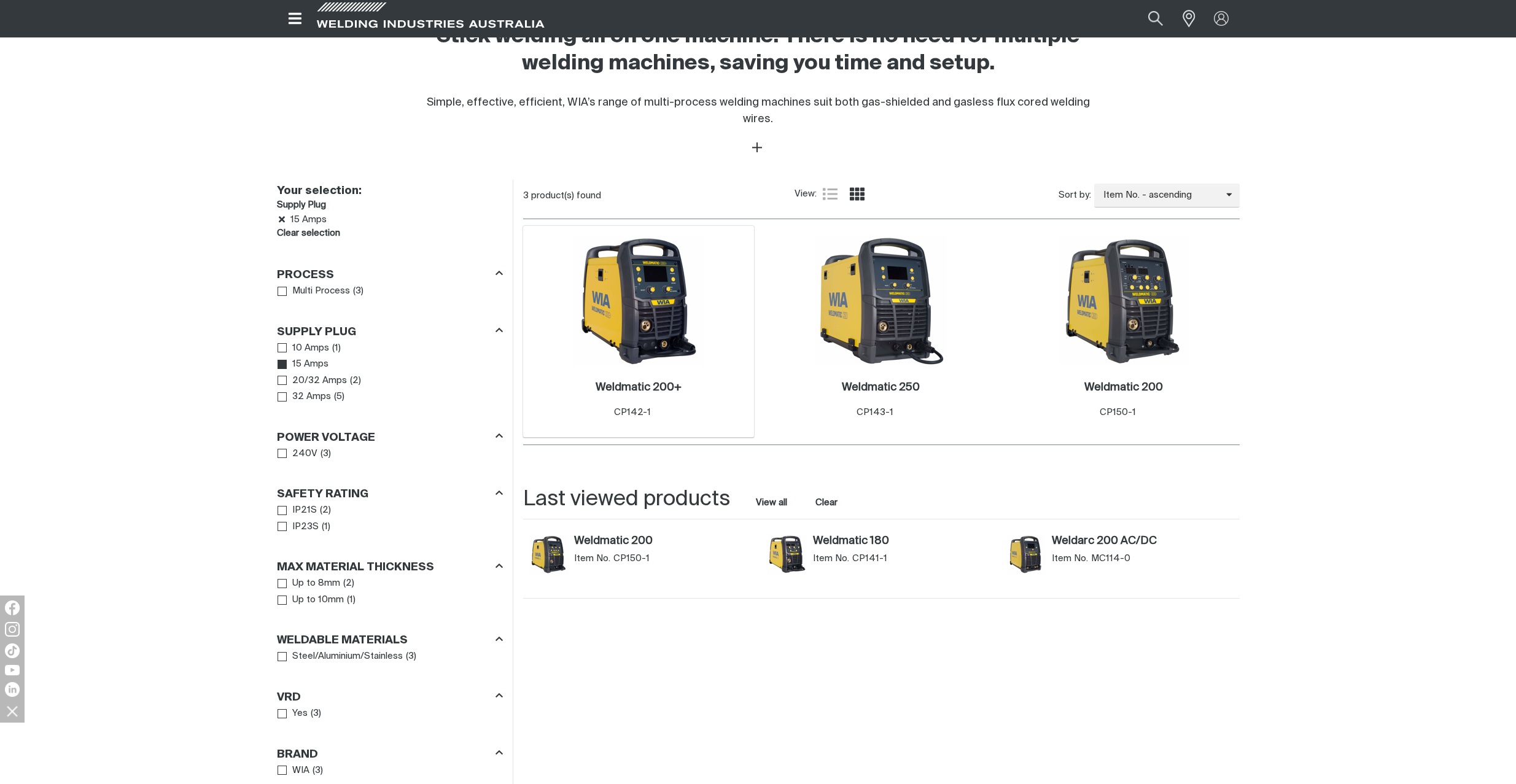
scroll to position [414, 0]
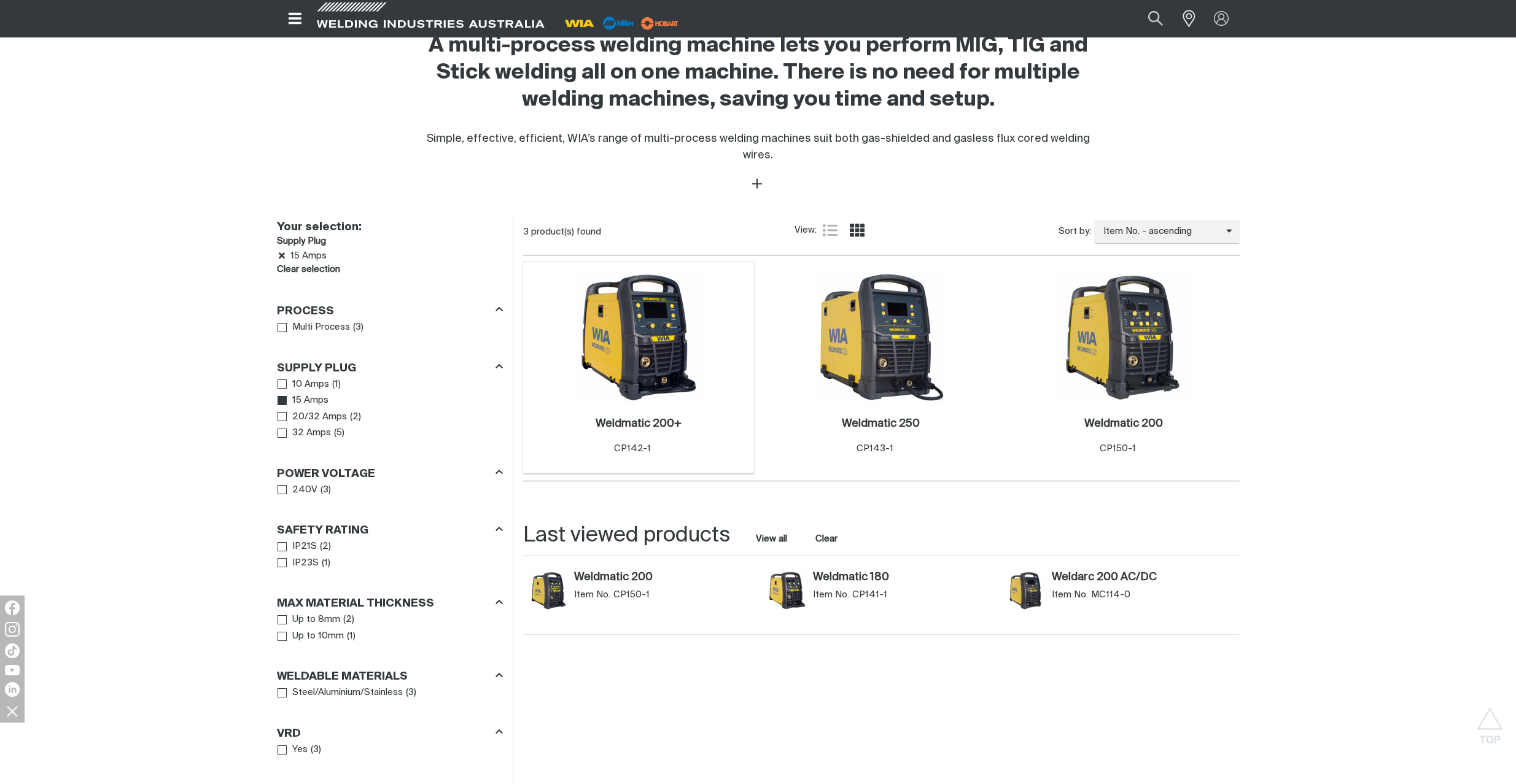
click at [644, 319] on img at bounding box center [639, 337] width 131 height 131
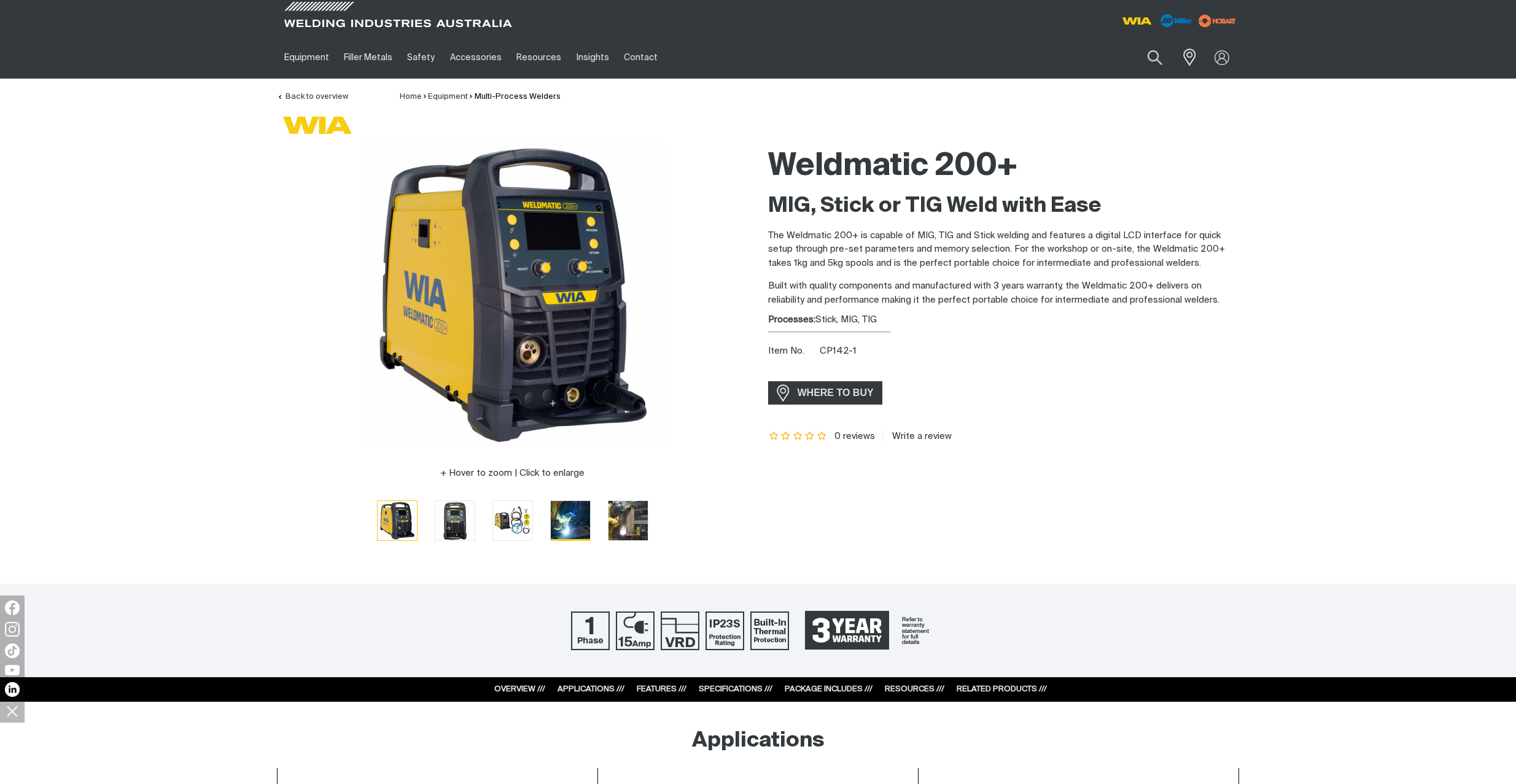
click at [572, 525] on img "Go to slide 4" at bounding box center [570, 520] width 40 height 39
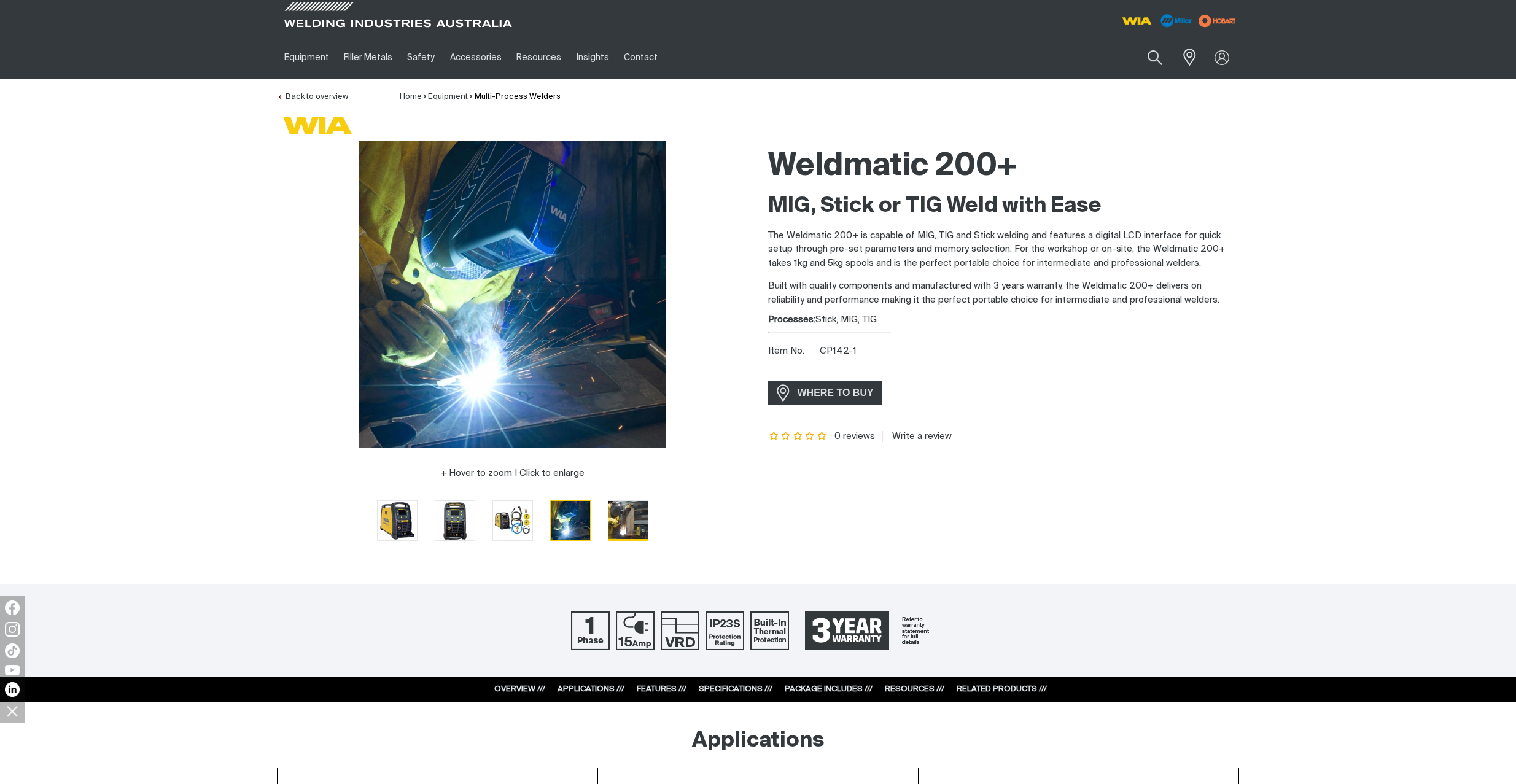
click at [622, 526] on img "Go to slide 5" at bounding box center [628, 520] width 40 height 39
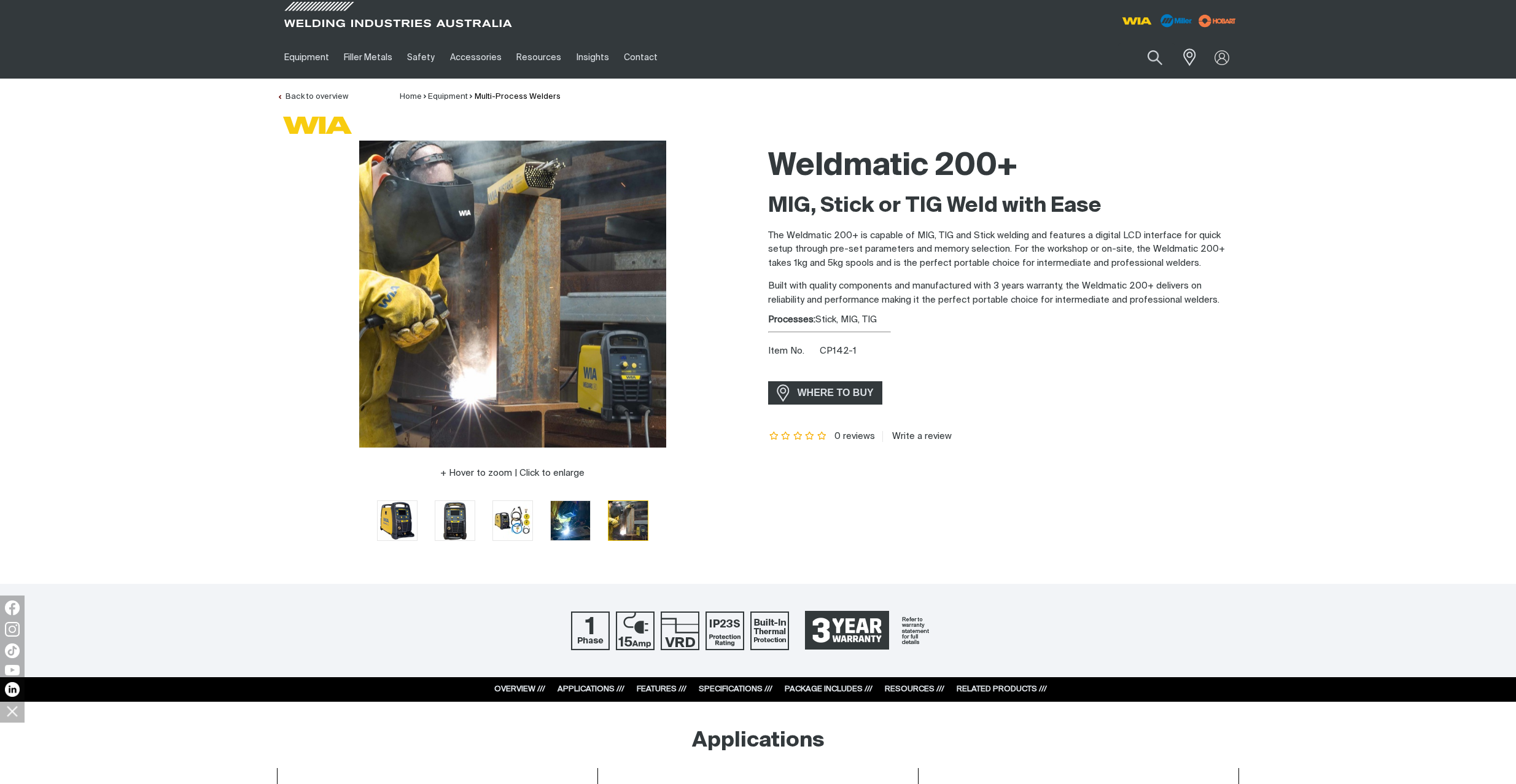
click at [519, 686] on link "OVERVIEW ///" at bounding box center [519, 689] width 51 height 8
click at [518, 686] on link "OVERVIEW ///" at bounding box center [519, 689] width 51 height 8
click at [512, 688] on link "OVERVIEW ///" at bounding box center [519, 689] width 51 height 8
click at [513, 688] on link "OVERVIEW ///" at bounding box center [519, 689] width 51 height 8
click at [723, 687] on link "SPECIFICATIONS ///" at bounding box center [736, 689] width 74 height 8
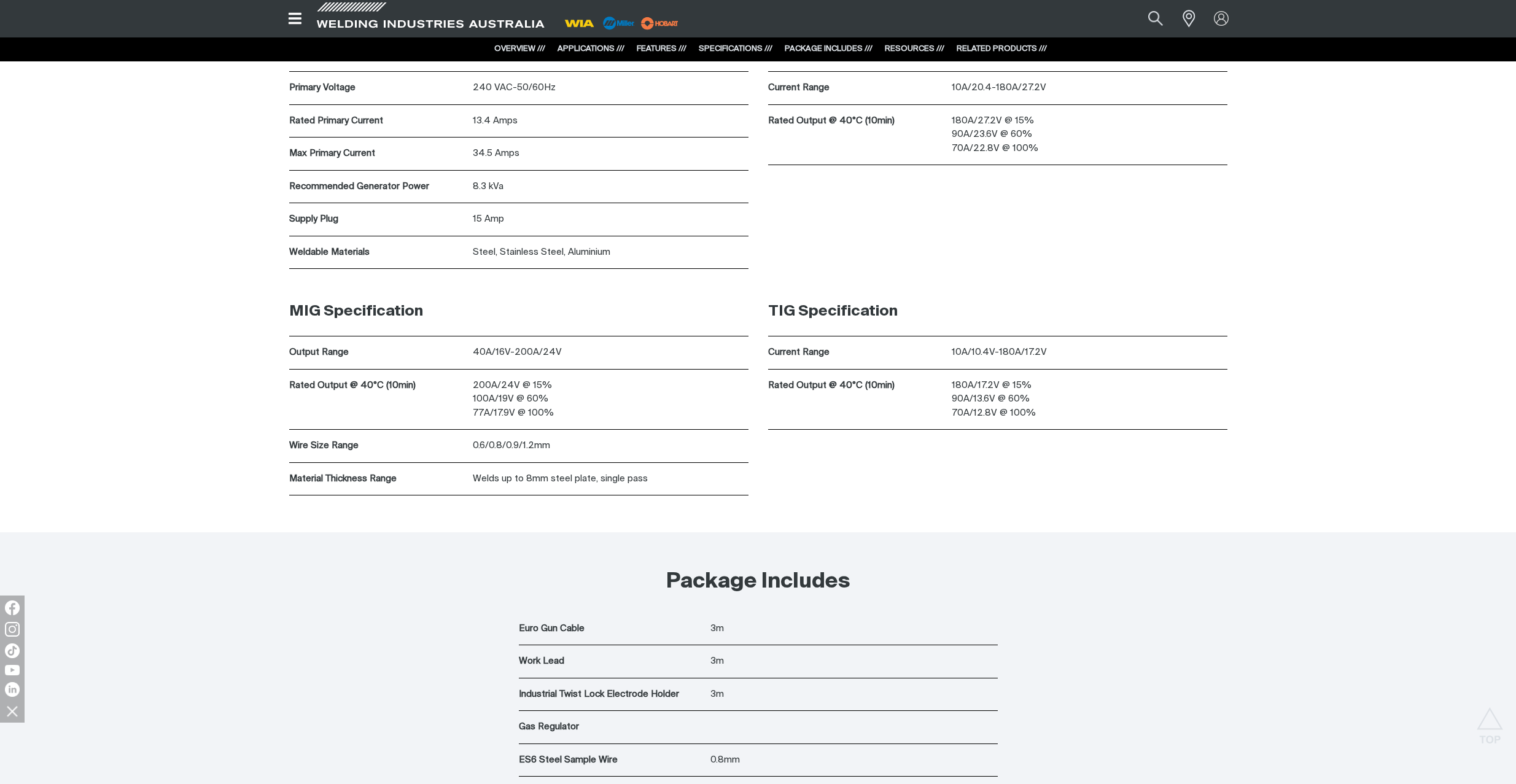
scroll to position [4774, 0]
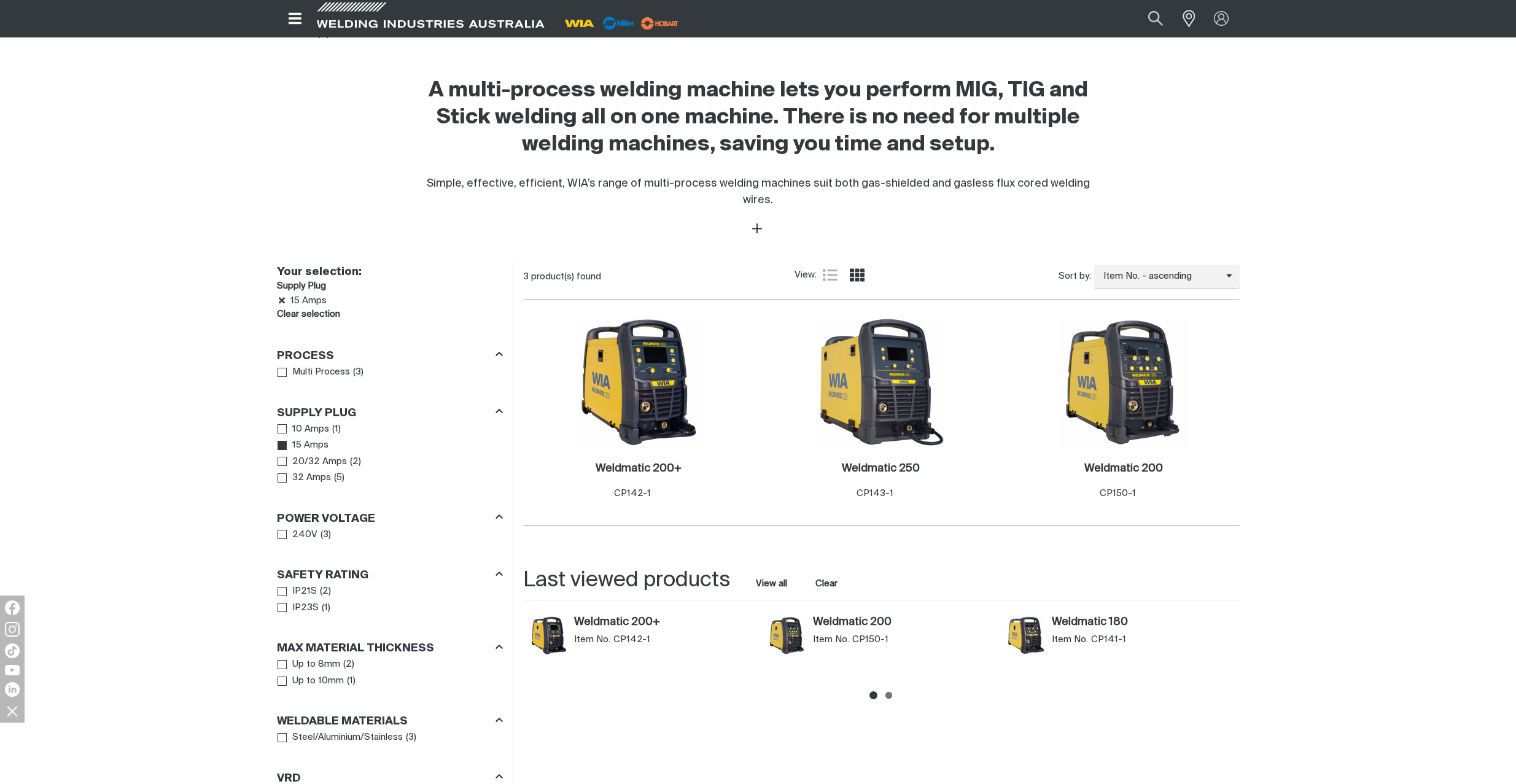
scroll to position [414, 0]
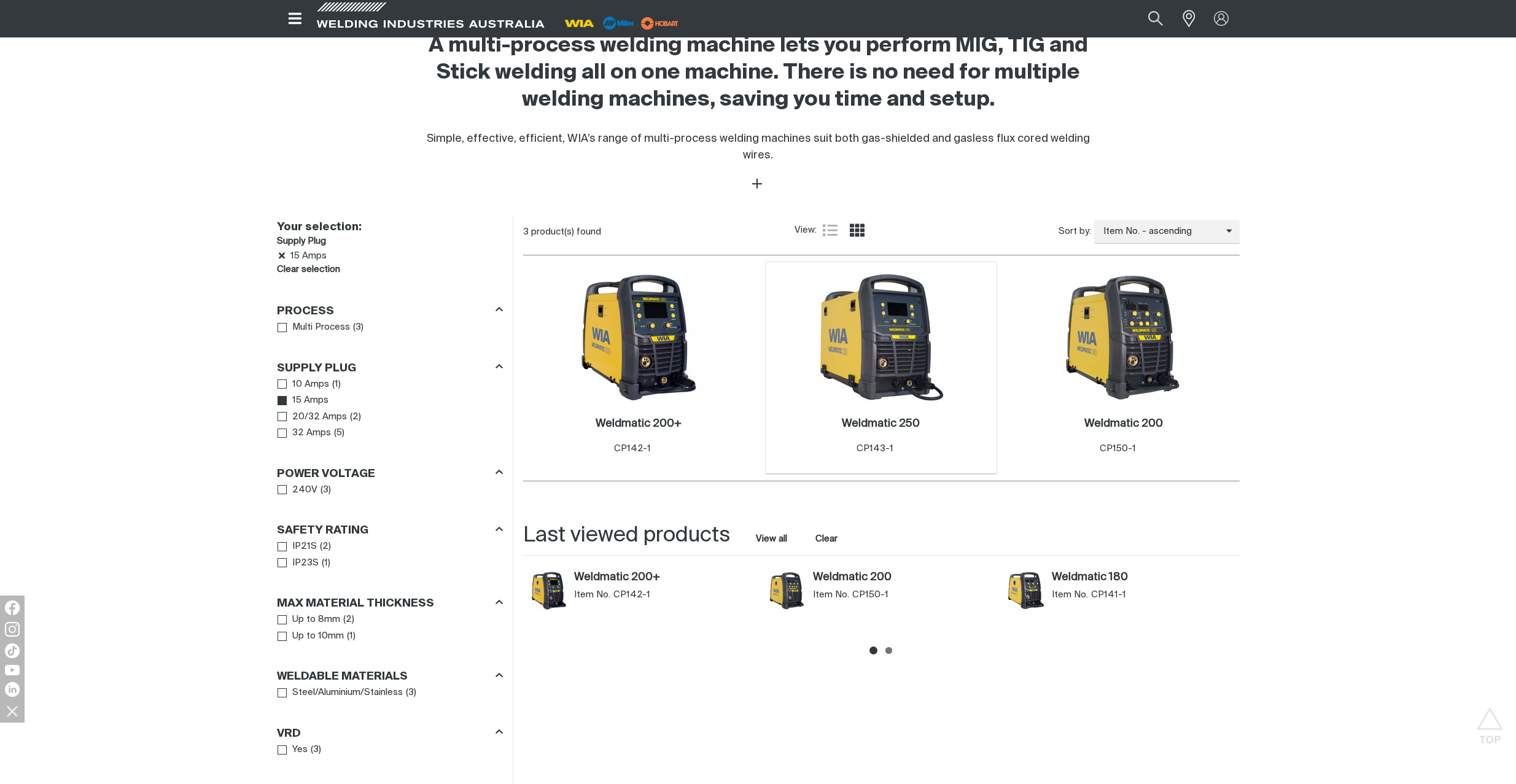
click at [888, 338] on img at bounding box center [881, 337] width 131 height 131
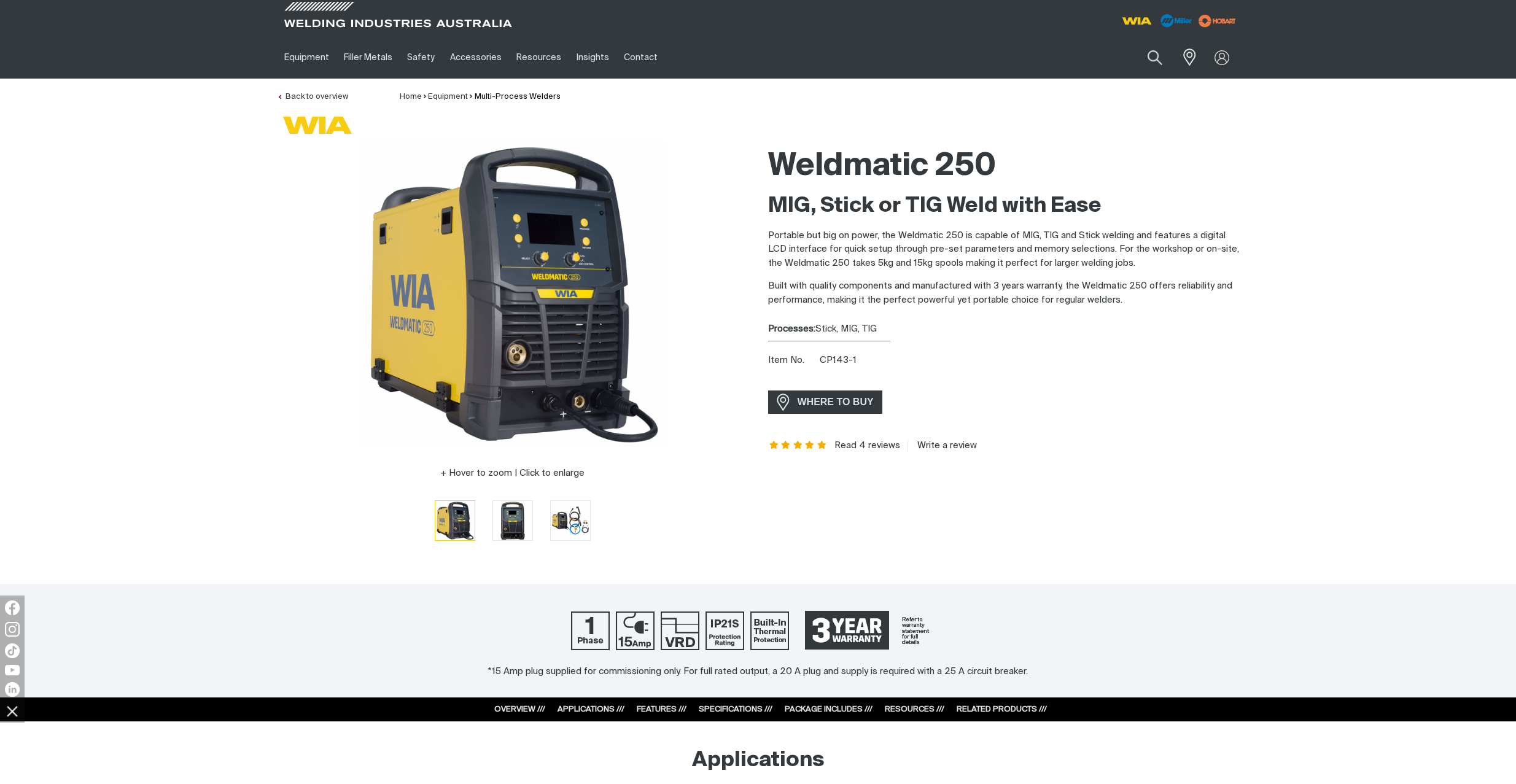
click at [731, 708] on link "SPECIFICATIONS ///" at bounding box center [736, 709] width 74 height 8
drag, startPoint x: 770, startPoint y: 162, endPoint x: 1009, endPoint y: 159, distance: 239.0
click at [1009, 159] on h1 "Weldmatic 250" at bounding box center [1004, 167] width 472 height 40
copy h1 "Weldmatic 250"
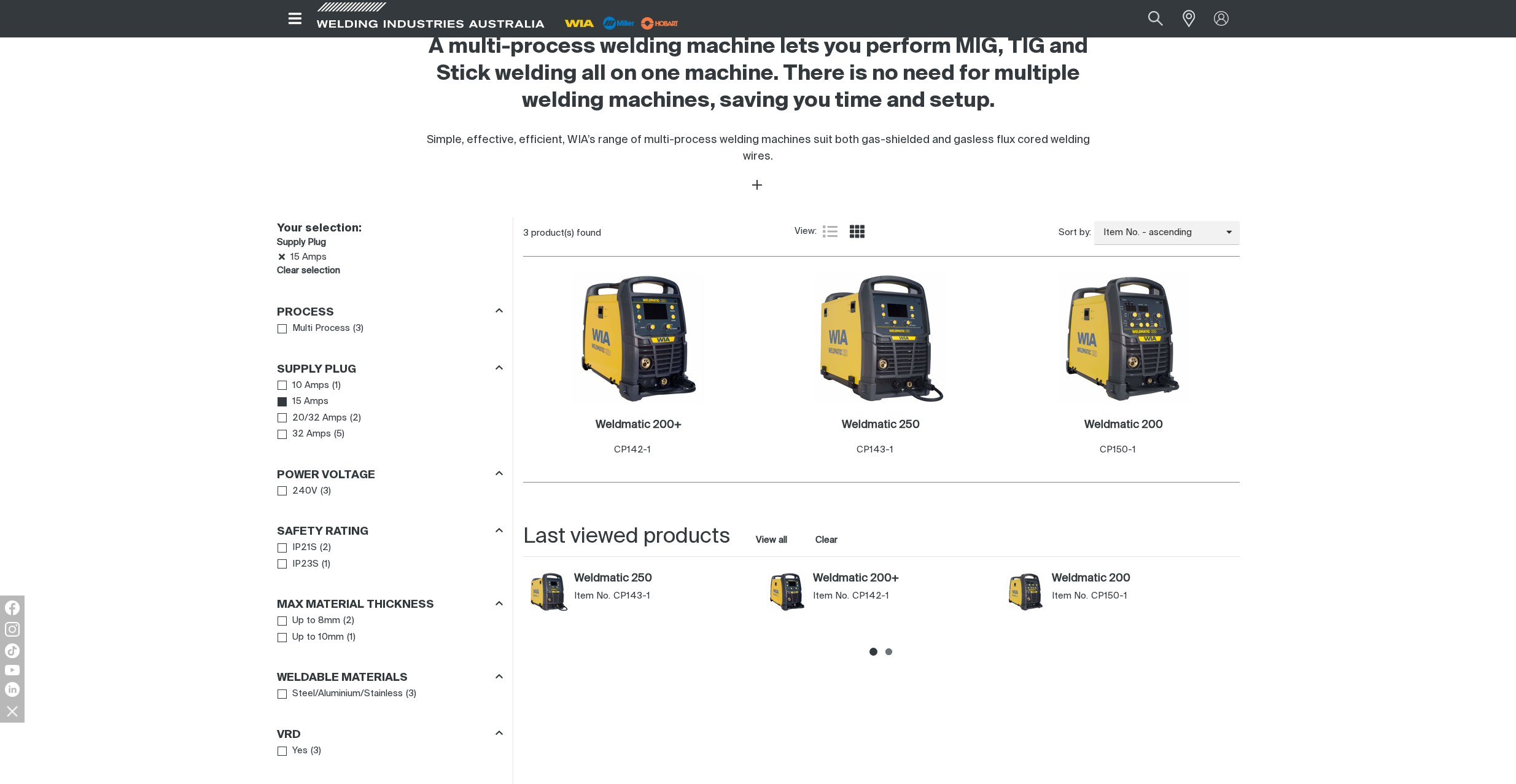
scroll to position [414, 0]
